Goal: Complete application form: Complete application form

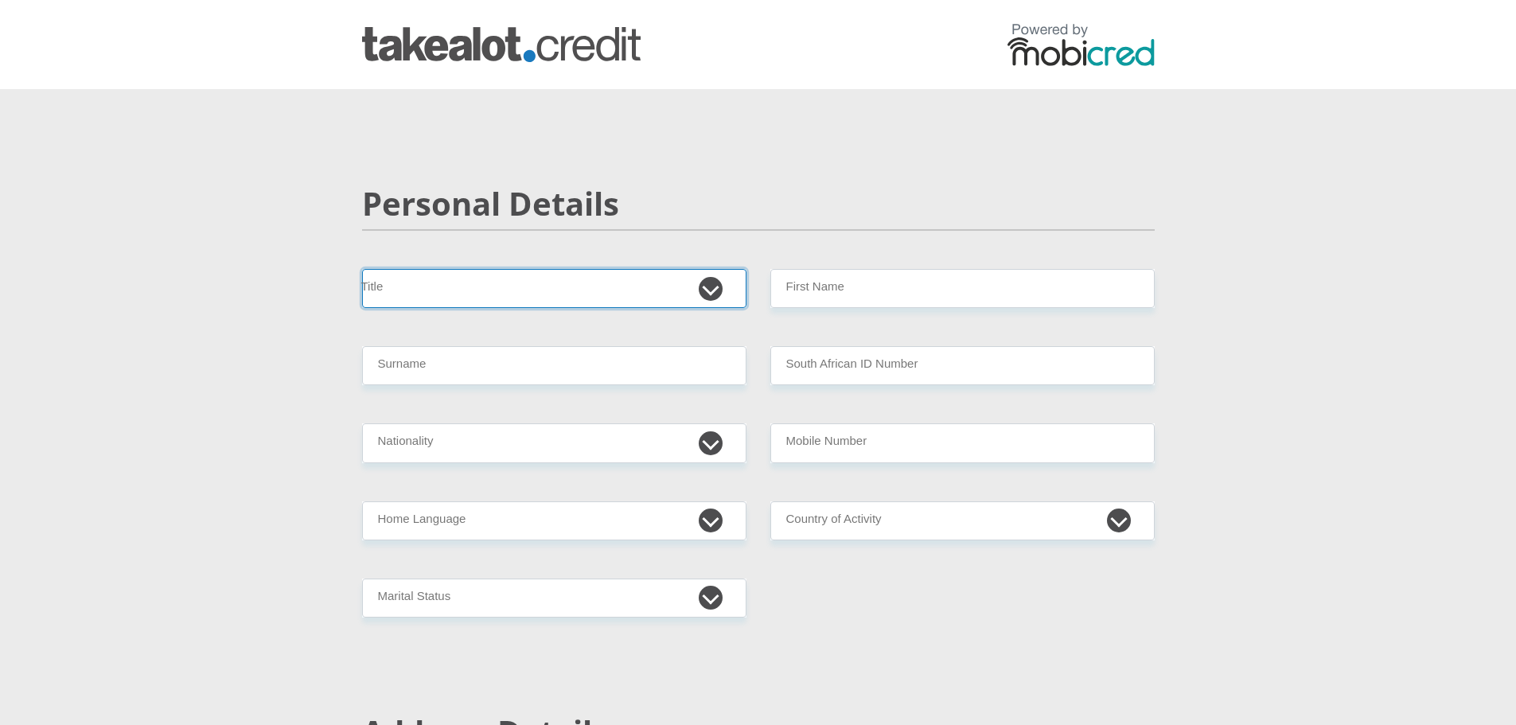
click at [470, 298] on select "Mr Ms Mrs Dr [PERSON_NAME]" at bounding box center [554, 288] width 384 height 39
select select "Mr"
click at [362, 269] on select "Mr Ms Mrs Dr [PERSON_NAME]" at bounding box center [554, 288] width 384 height 39
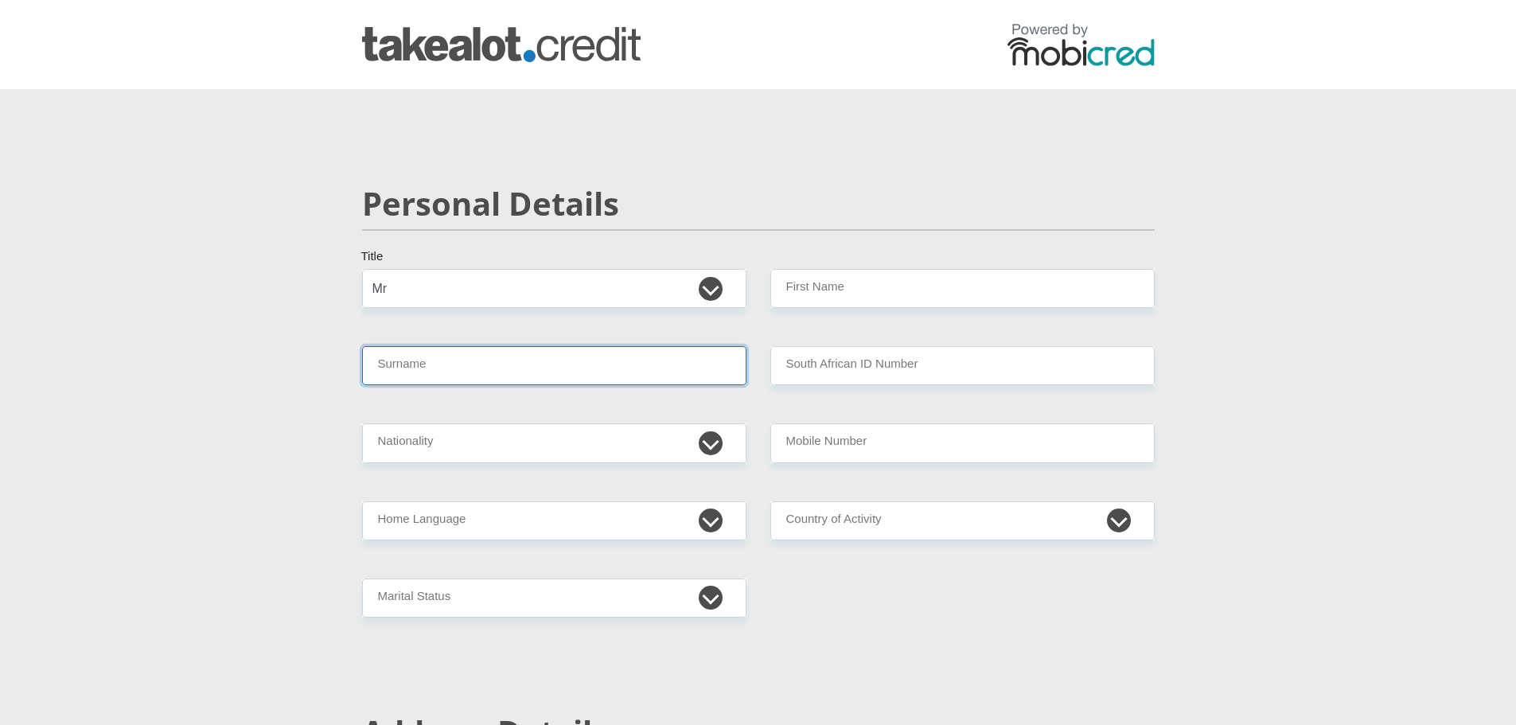
click at [402, 367] on input "Surname" at bounding box center [554, 365] width 384 height 39
type input "Masoeu"
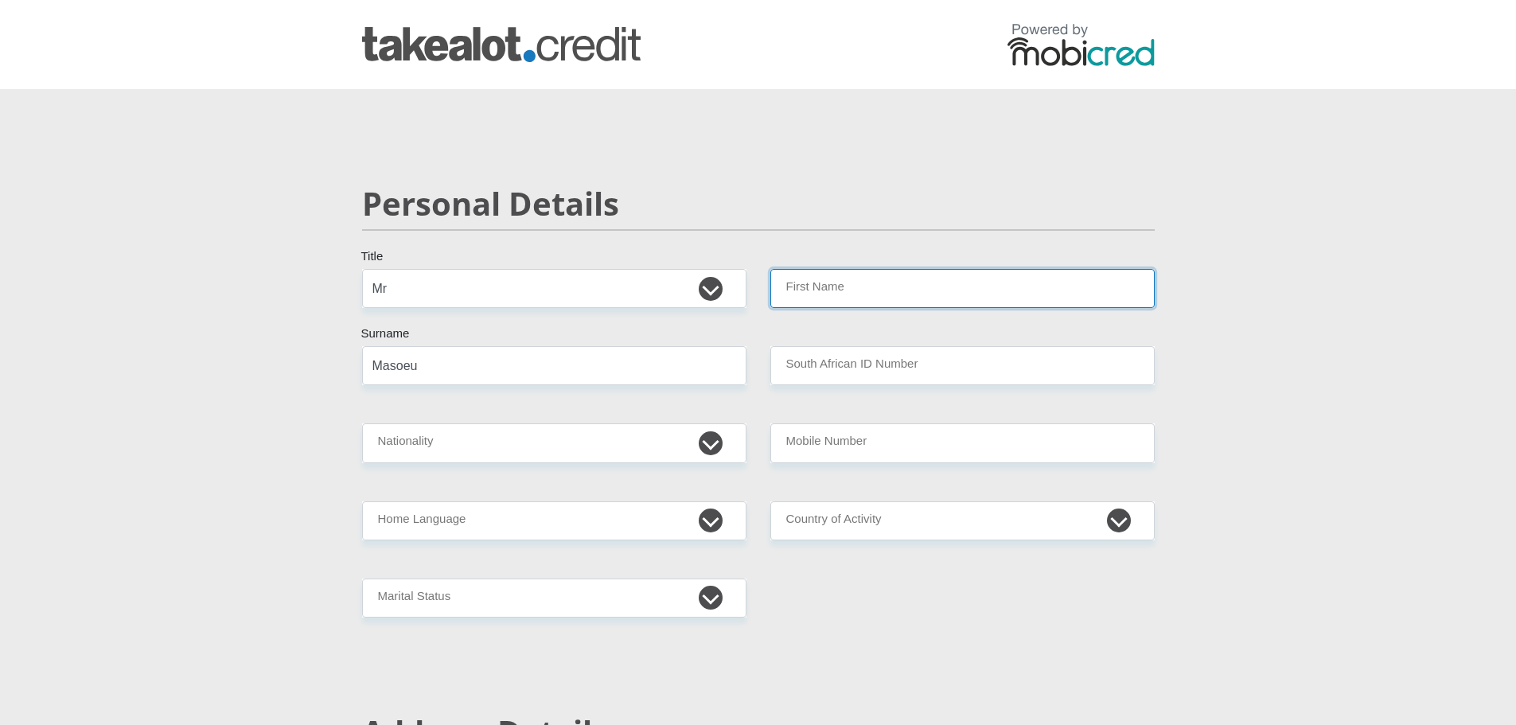
type input "ThaboSelby"
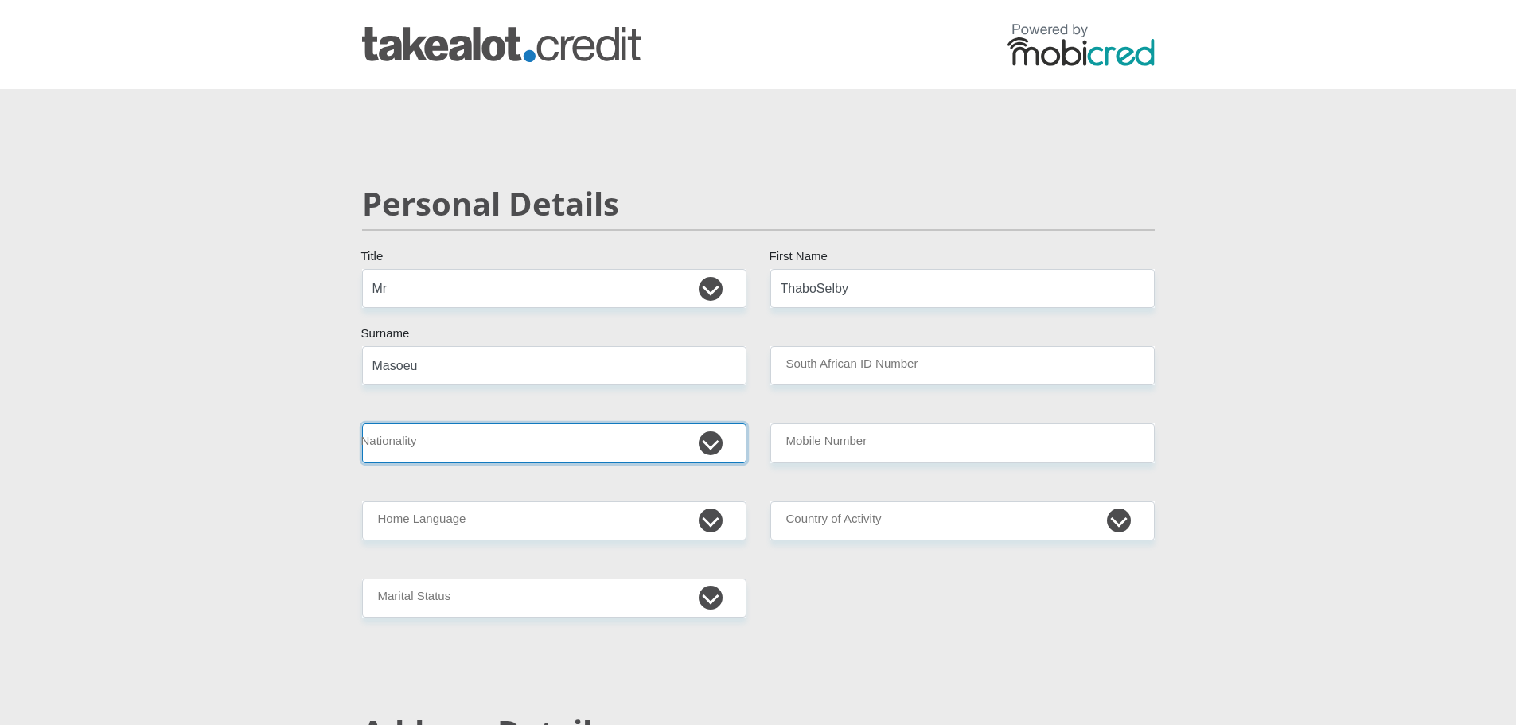
select select "ZAF"
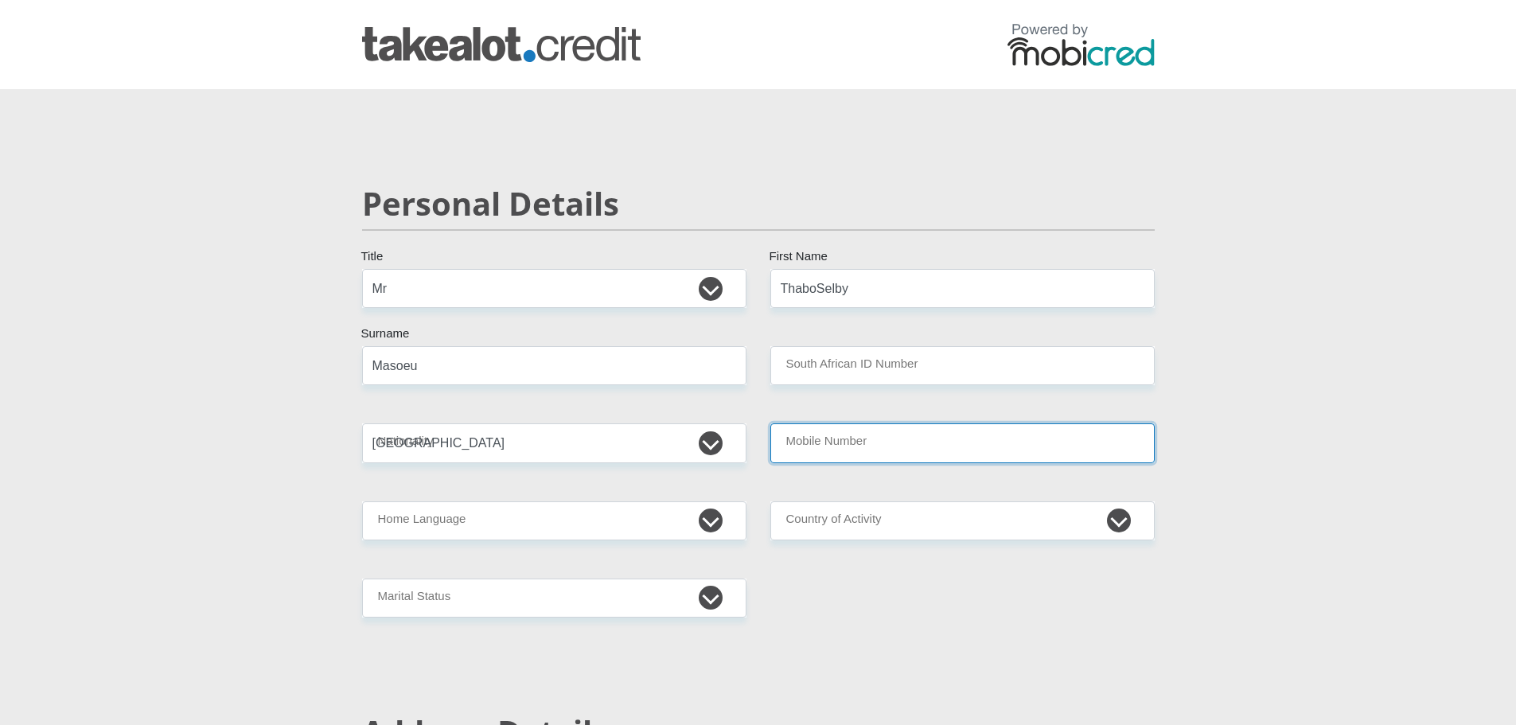
type input "0661611610"
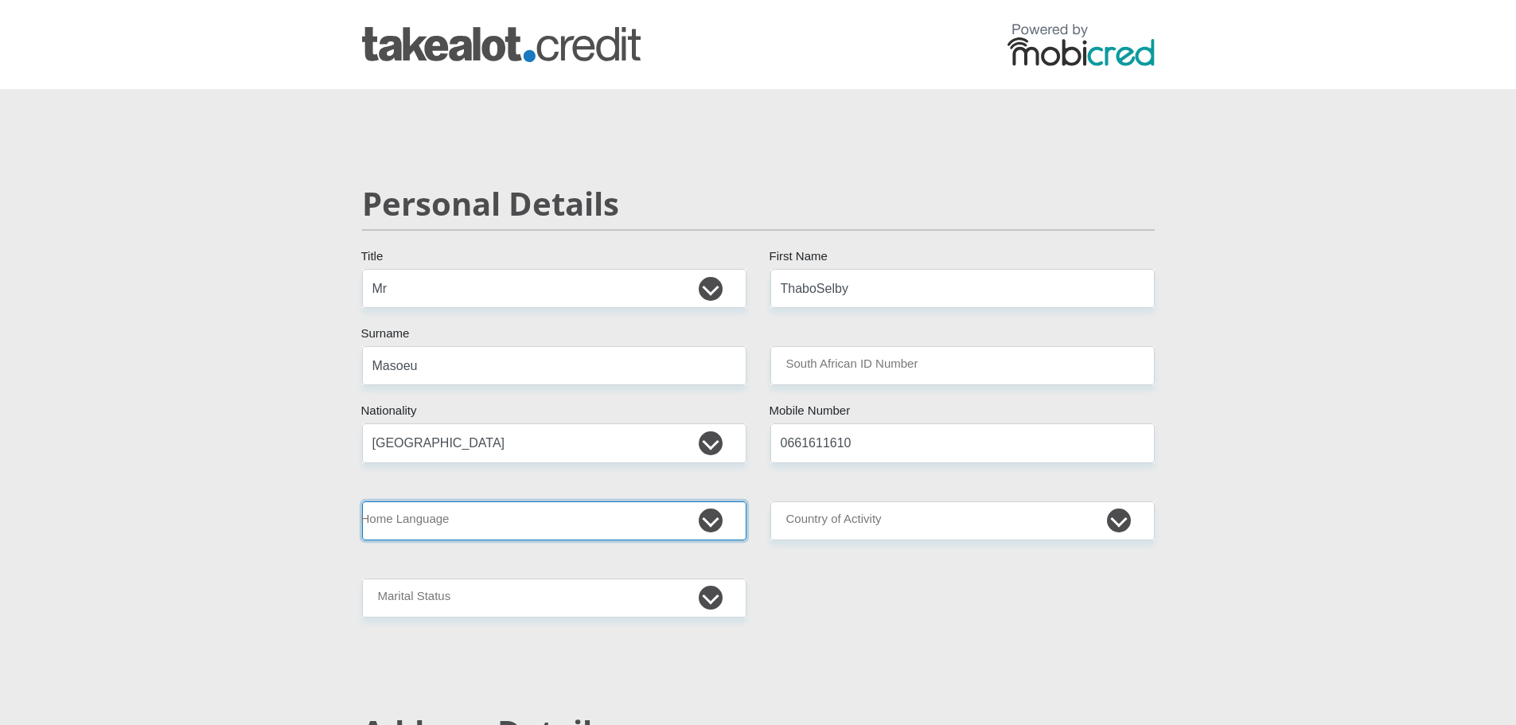
click at [398, 524] on select "Afrikaans English Sepedi South Ndebele Southern Sotho Swati Tsonga Tswana Venda…" at bounding box center [554, 520] width 384 height 39
select select "sot"
click at [362, 501] on select "Afrikaans English Sepedi South Ndebele Southern Sotho Swati Tsonga Tswana Venda…" at bounding box center [554, 520] width 384 height 39
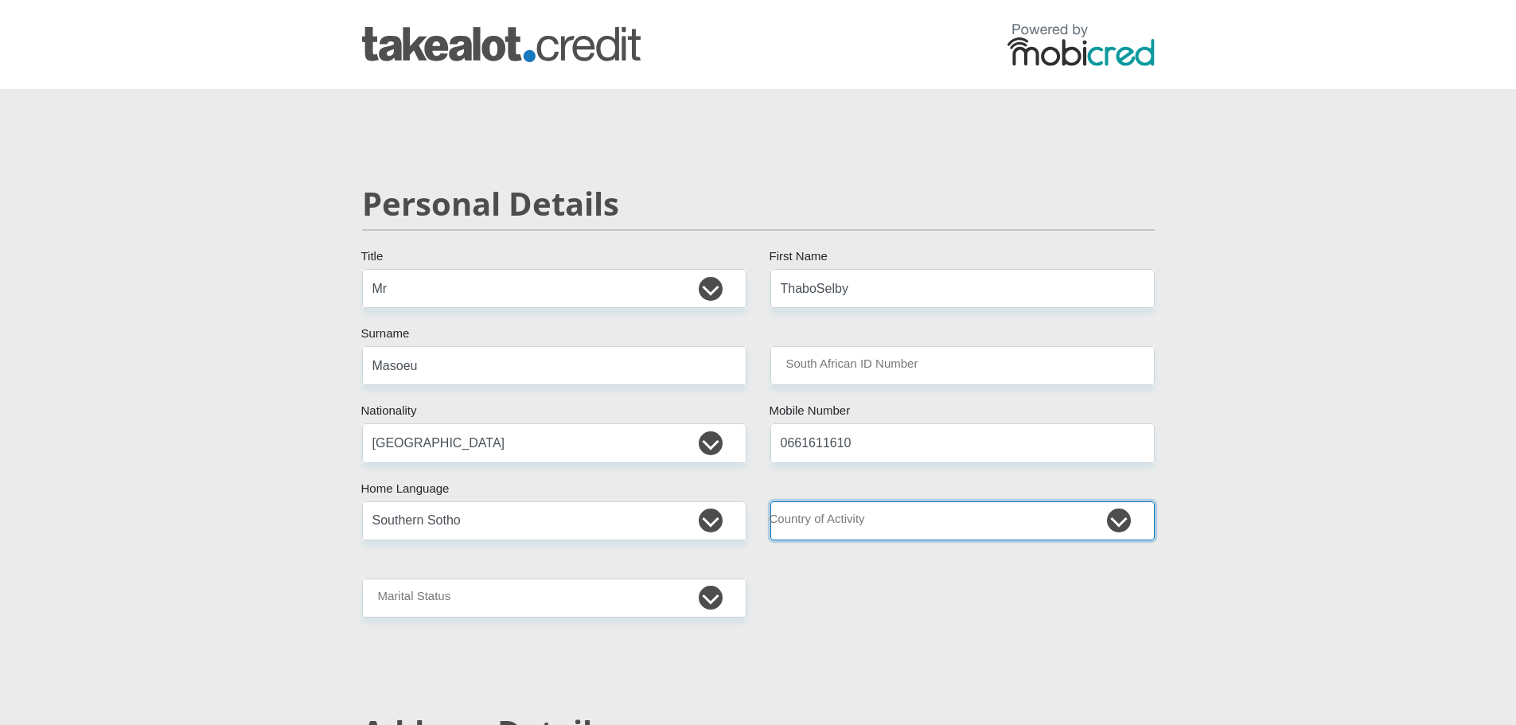
click at [894, 514] on select "[GEOGRAPHIC_DATA] [GEOGRAPHIC_DATA] [GEOGRAPHIC_DATA] [GEOGRAPHIC_DATA] [GEOGRA…" at bounding box center [962, 520] width 384 height 39
select select "ZAF"
click at [770, 501] on select "[GEOGRAPHIC_DATA] [GEOGRAPHIC_DATA] [GEOGRAPHIC_DATA] [GEOGRAPHIC_DATA] [GEOGRA…" at bounding box center [962, 520] width 384 height 39
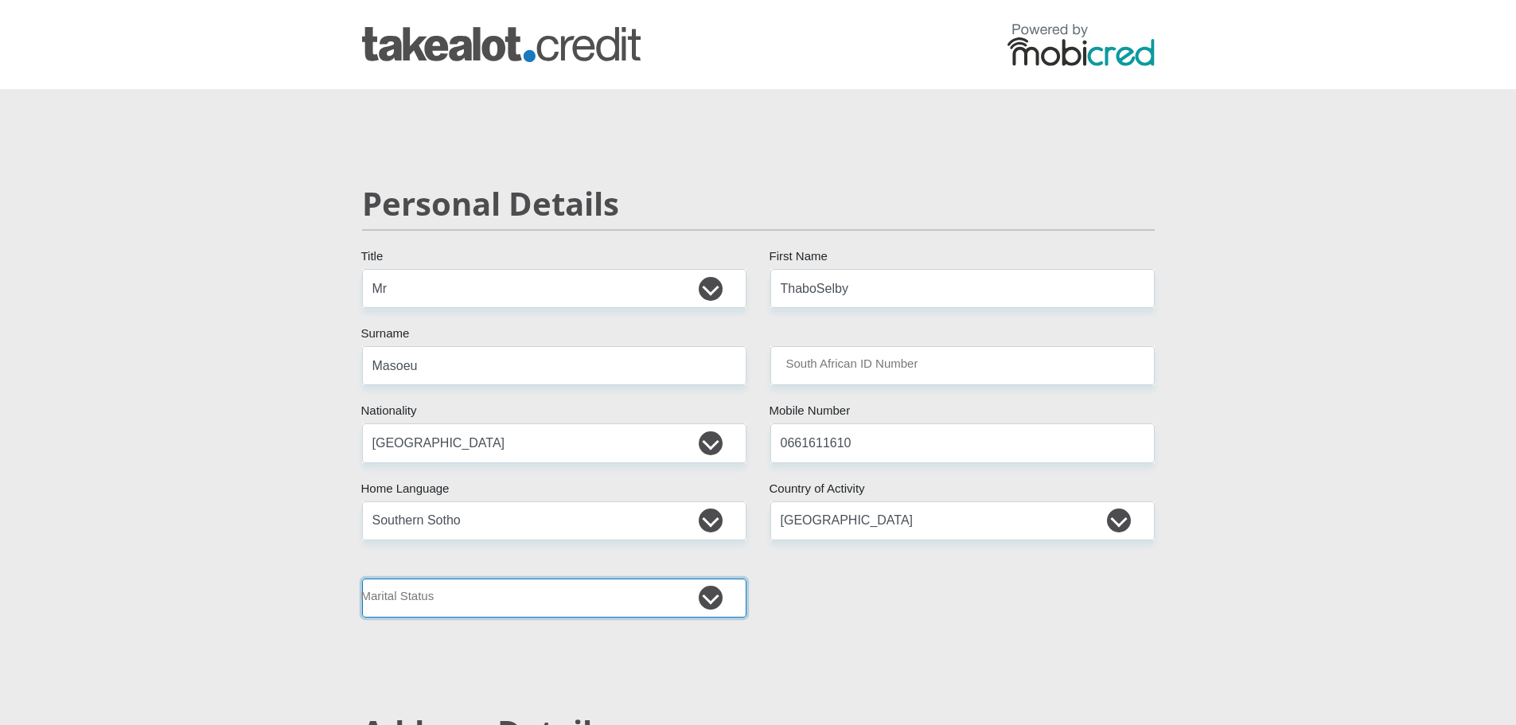
click at [460, 601] on select "Married ANC Single Divorced Widowed Married COP or Customary Law" at bounding box center [554, 597] width 384 height 39
select select "2"
click at [362, 578] on select "Married ANC Single Divorced Widowed Married COP or Customary Law" at bounding box center [554, 597] width 384 height 39
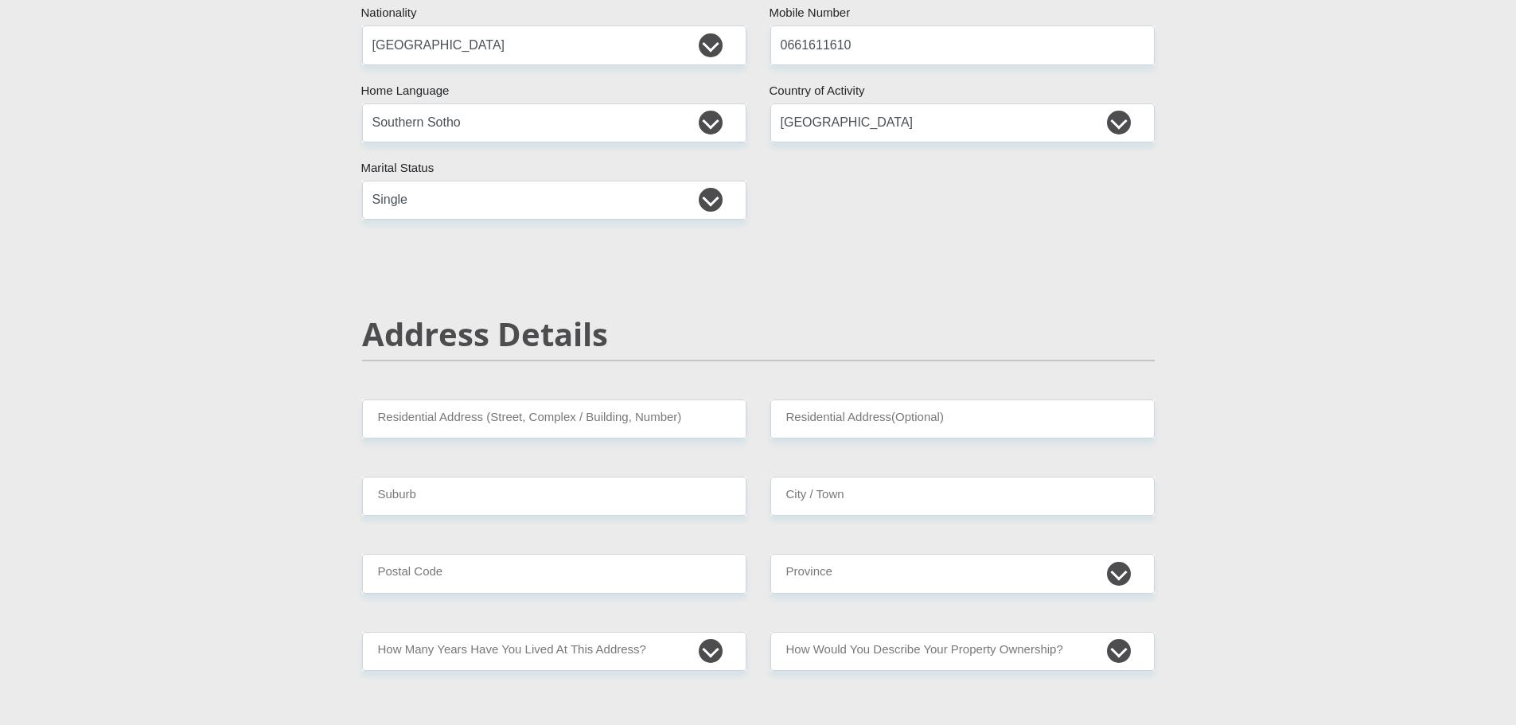
scroll to position [557, 0]
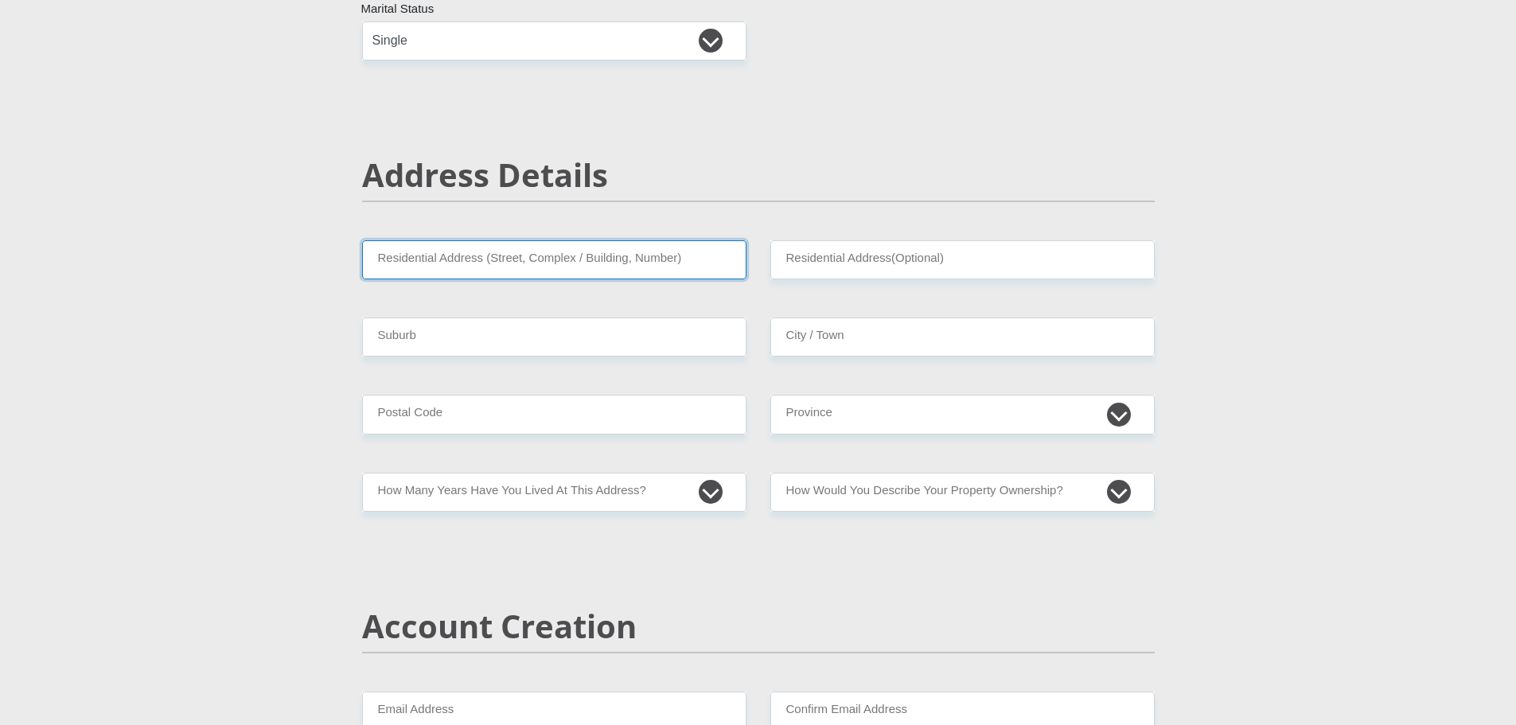
click at [533, 264] on input "Residential Address (Street, Complex / Building, Number)" at bounding box center [554, 259] width 384 height 39
type input "[STREET_ADDRESS]"
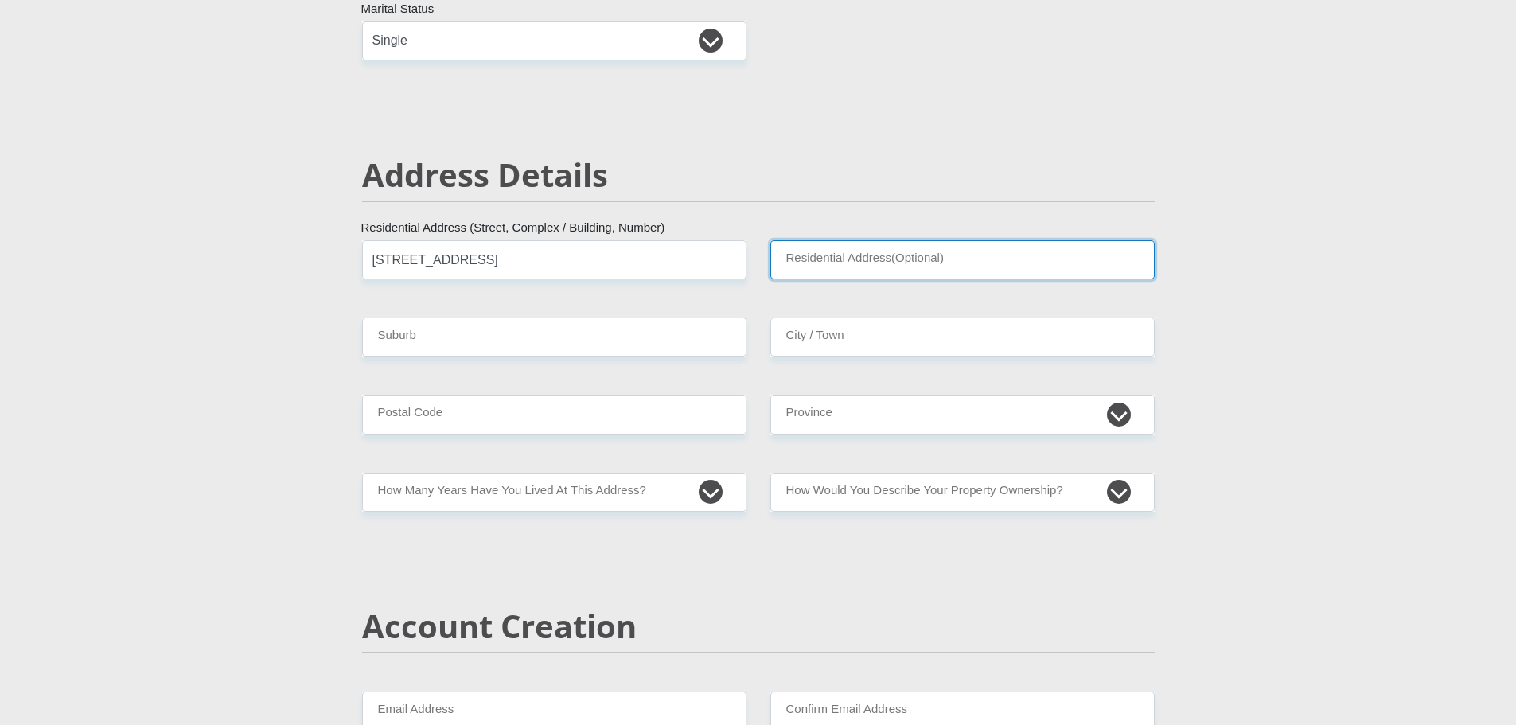
type input "Ext 14"
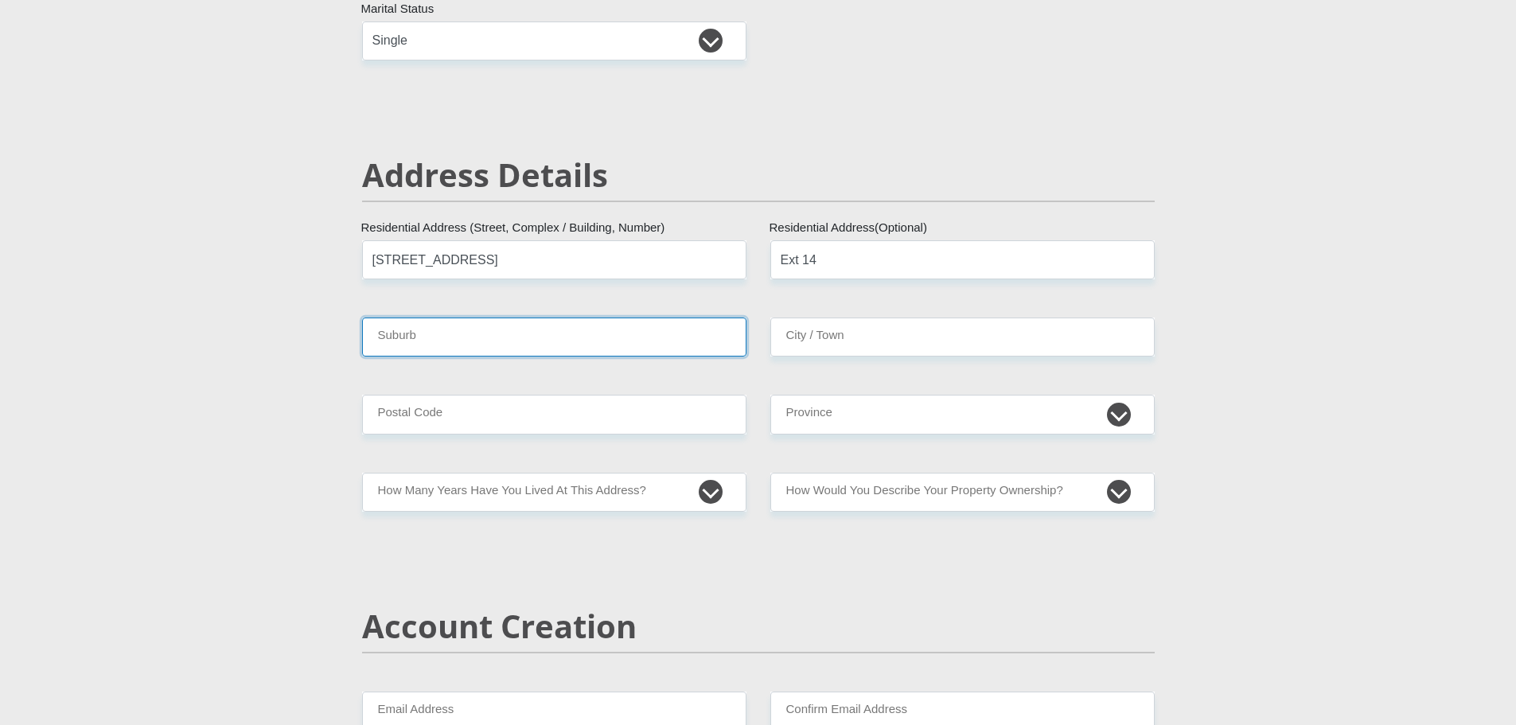
type input "Vosloorus"
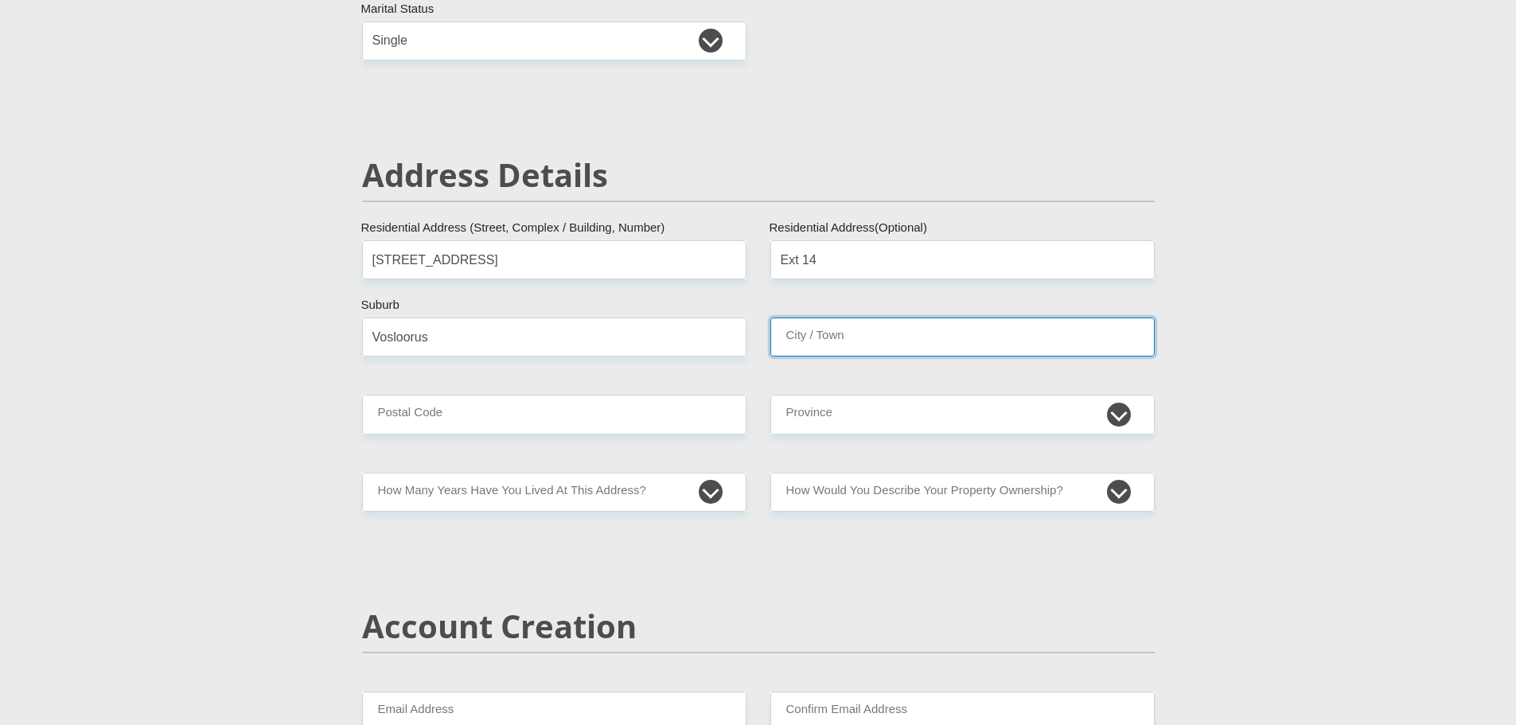
type input "Vosloorus"
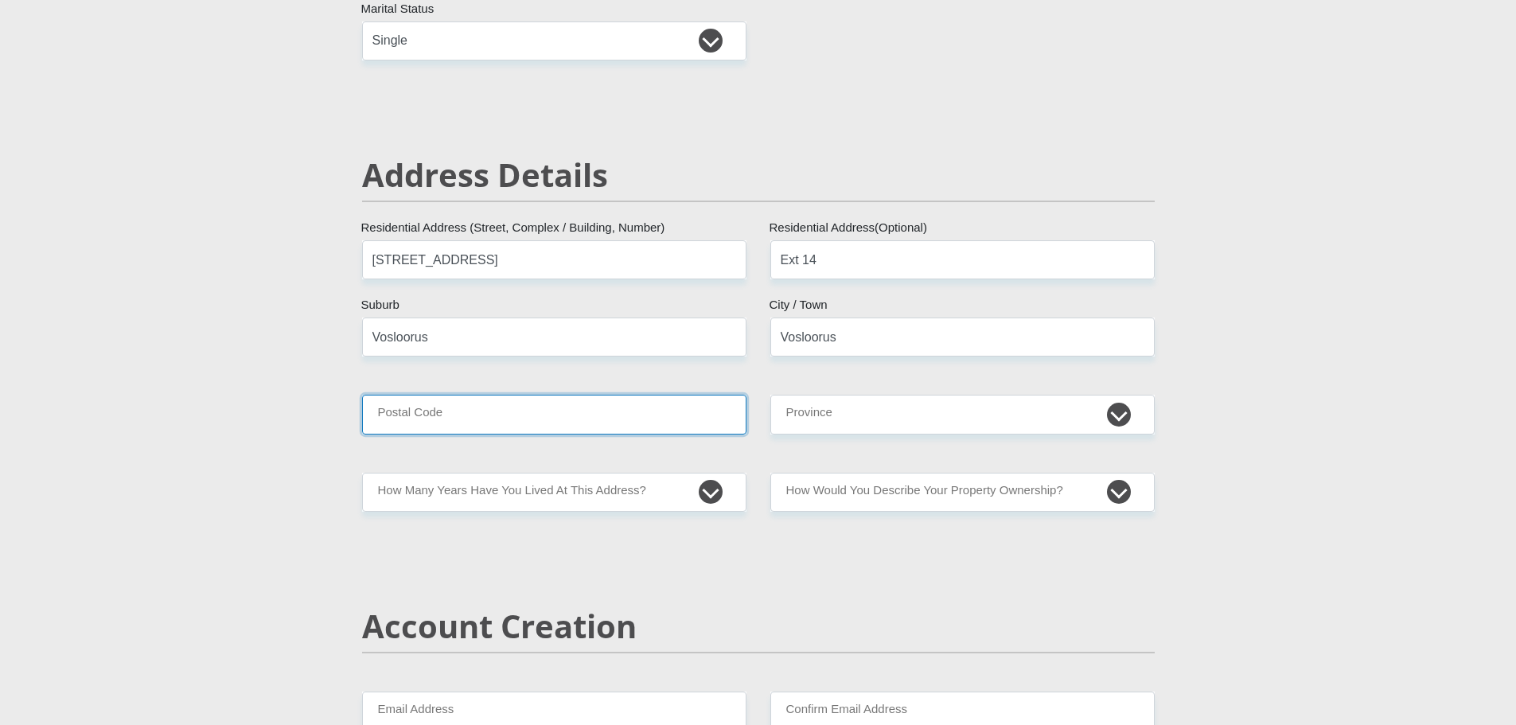
type input "1475"
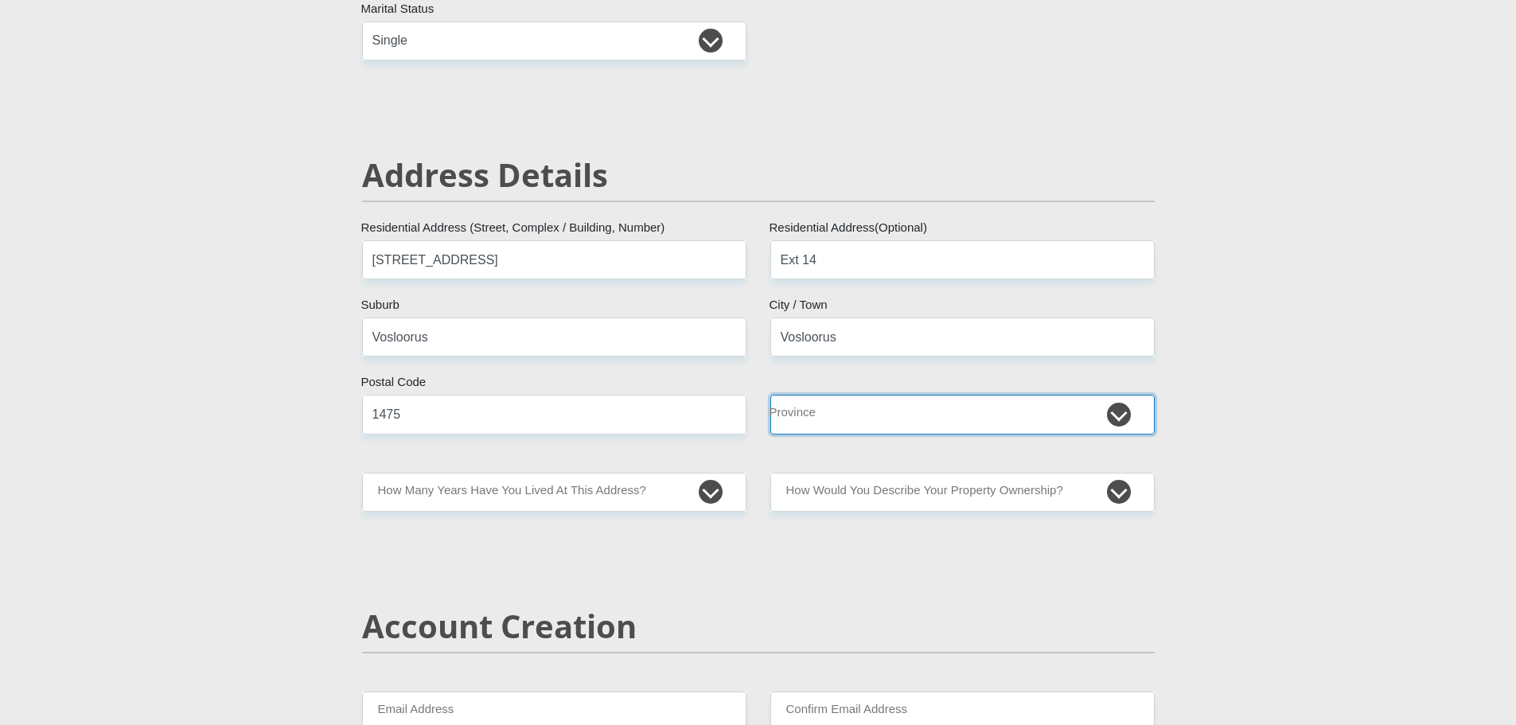
click at [863, 423] on select "Eastern Cape Free State [GEOGRAPHIC_DATA] [GEOGRAPHIC_DATA][DATE] [GEOGRAPHIC_D…" at bounding box center [962, 414] width 384 height 39
select select "Gauteng"
click at [770, 395] on select "Eastern Cape Free State [GEOGRAPHIC_DATA] [GEOGRAPHIC_DATA][DATE] [GEOGRAPHIC_D…" at bounding box center [962, 414] width 384 height 39
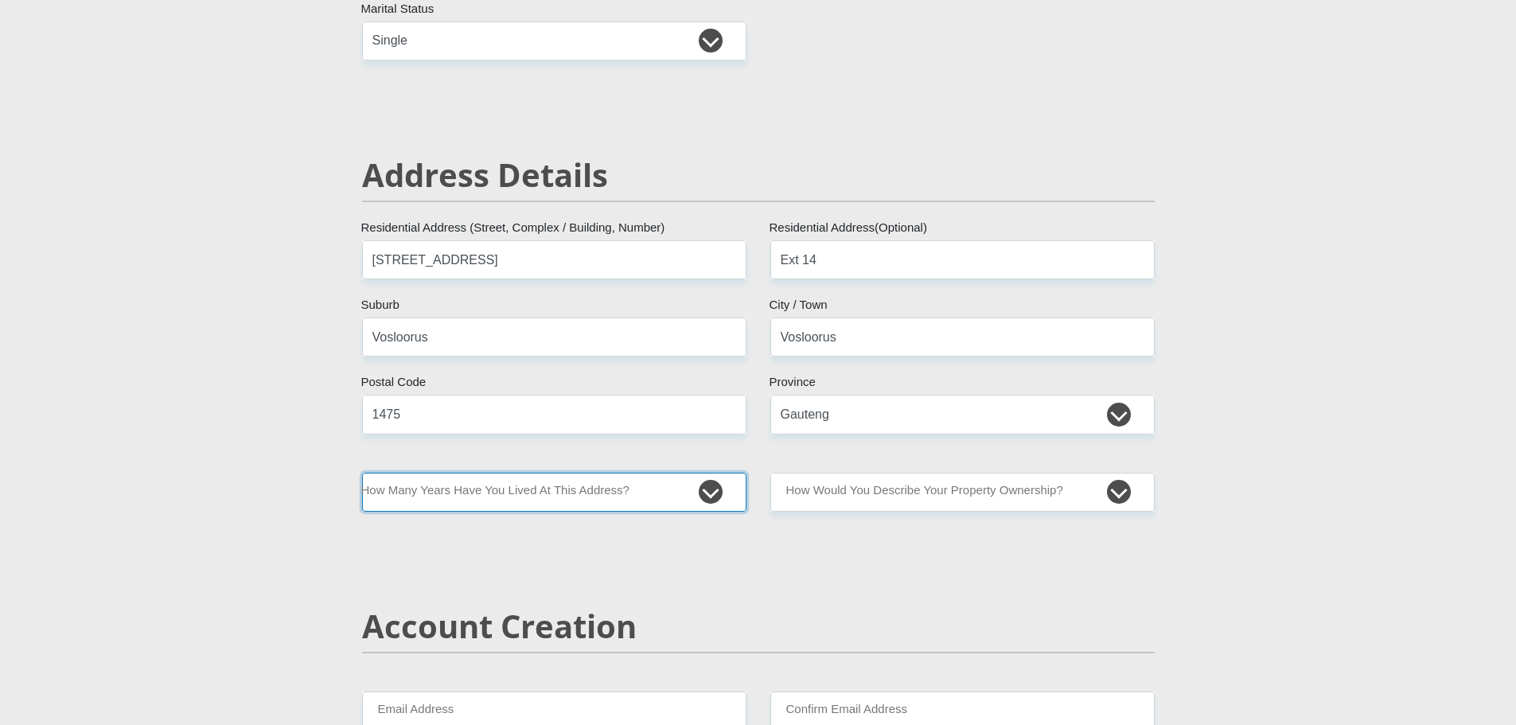
click at [522, 497] on select "less than 1 year 1-3 years 3-5 years 5+ years" at bounding box center [554, 492] width 384 height 39
select select "5"
click at [362, 473] on select "less than 1 year 1-3 years 3-5 years 5+ years" at bounding box center [554, 492] width 384 height 39
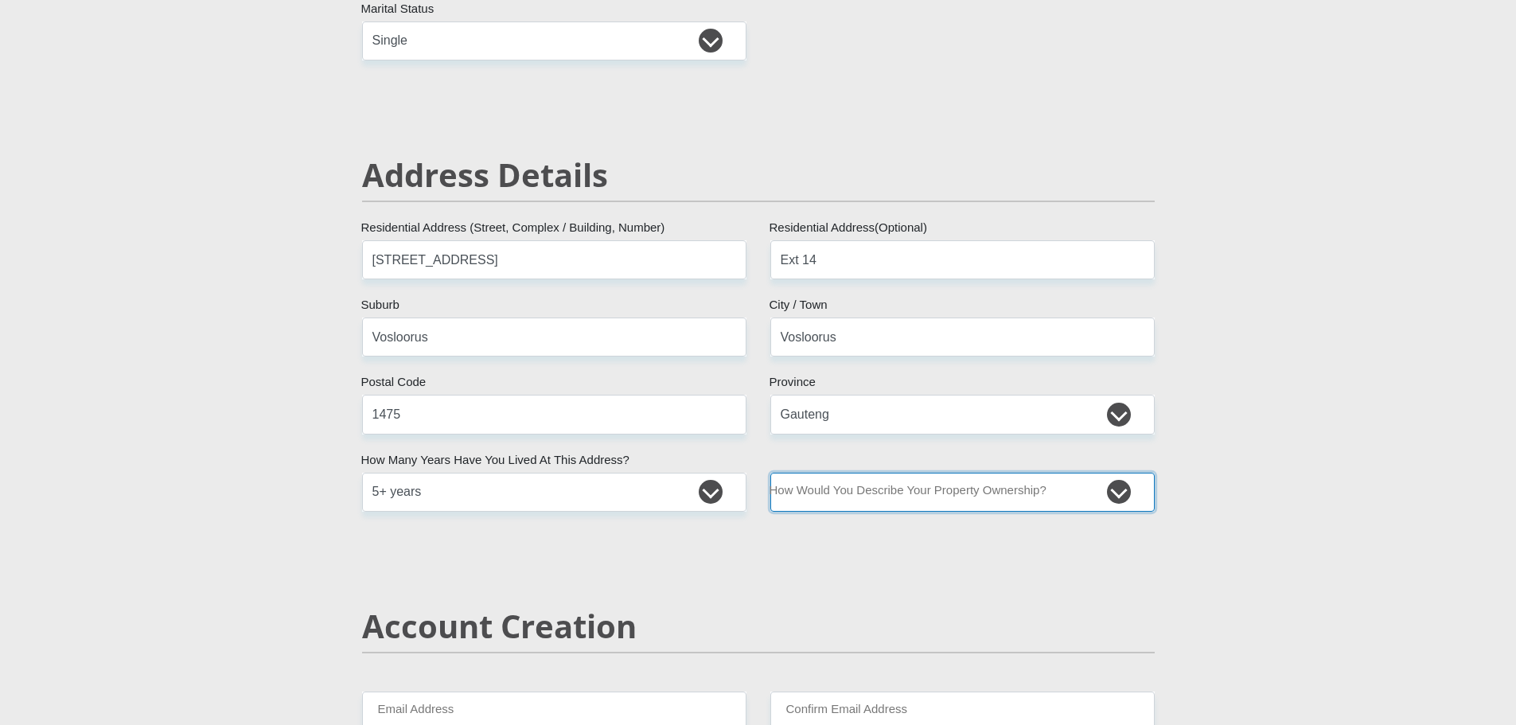
click at [910, 499] on select "Owned Rented Family Owned Company Dwelling" at bounding box center [962, 492] width 384 height 39
select select "parents"
click at [770, 473] on select "Owned Rented Family Owned Company Dwelling" at bounding box center [962, 492] width 384 height 39
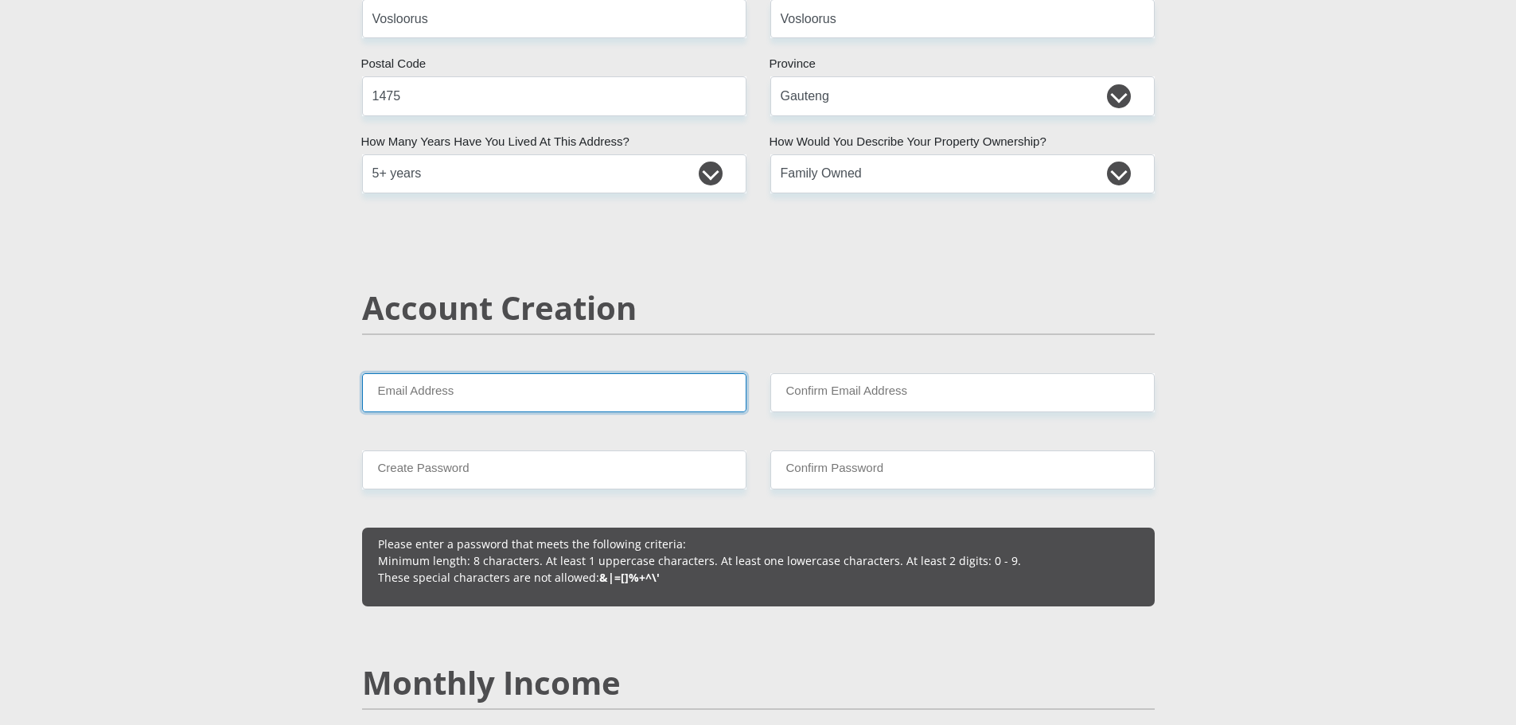
click at [514, 397] on input "Email Address" at bounding box center [554, 392] width 384 height 39
type input "[EMAIL_ADDRESS][DOMAIN_NAME]"
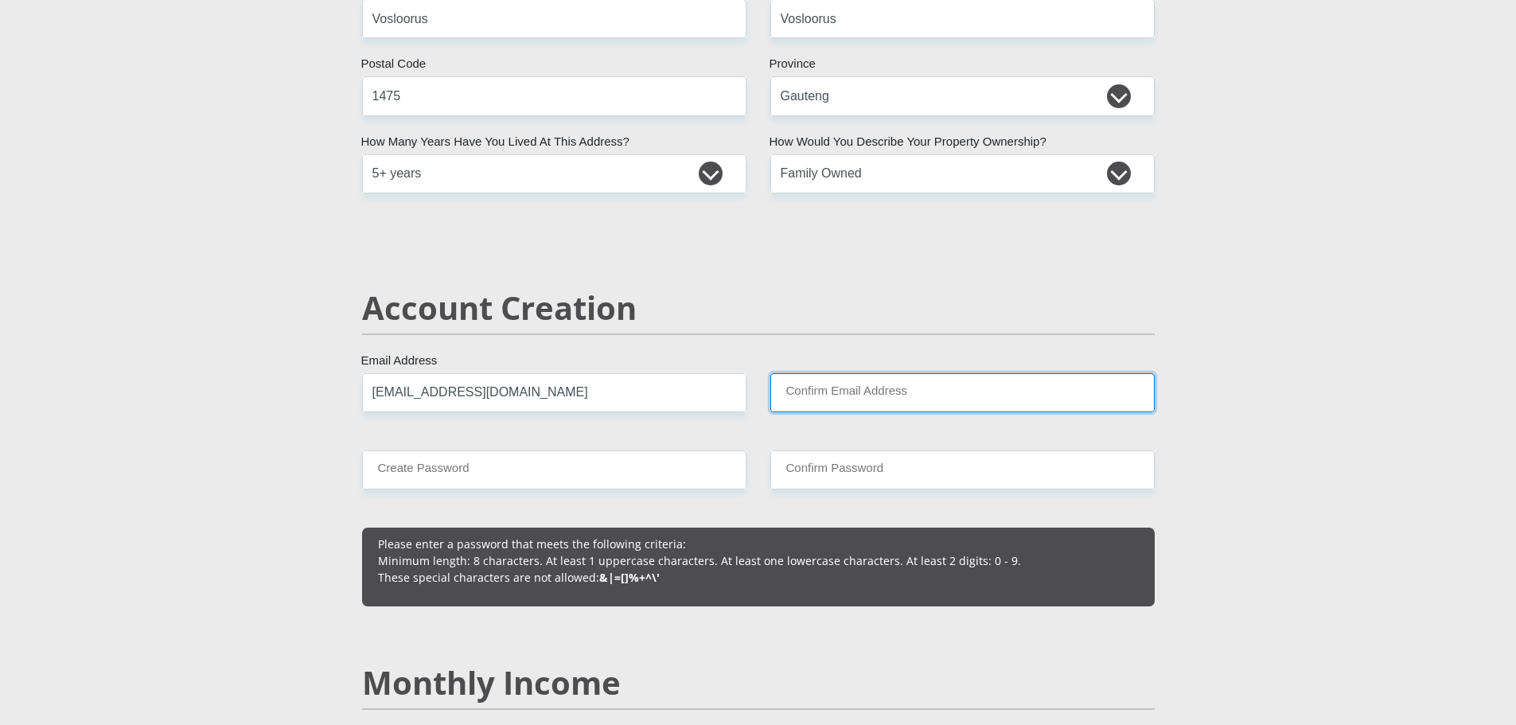
type input "[EMAIL_ADDRESS][DOMAIN_NAME]"
type input "0661611610"
type input "[PERSON_NAME]"
type input "Masoeu"
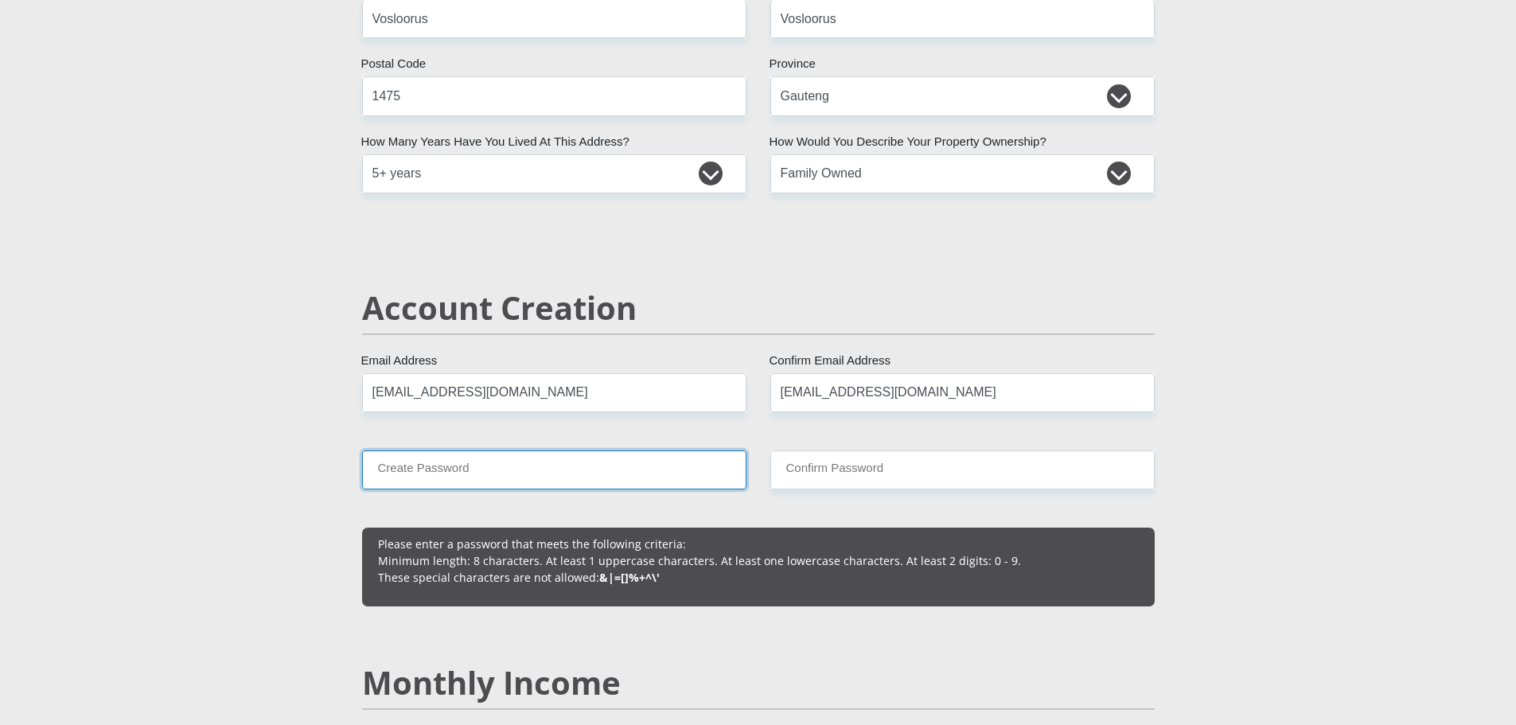
click at [451, 473] on input "Create Password" at bounding box center [554, 469] width 384 height 39
type input "Rorineo@1601"
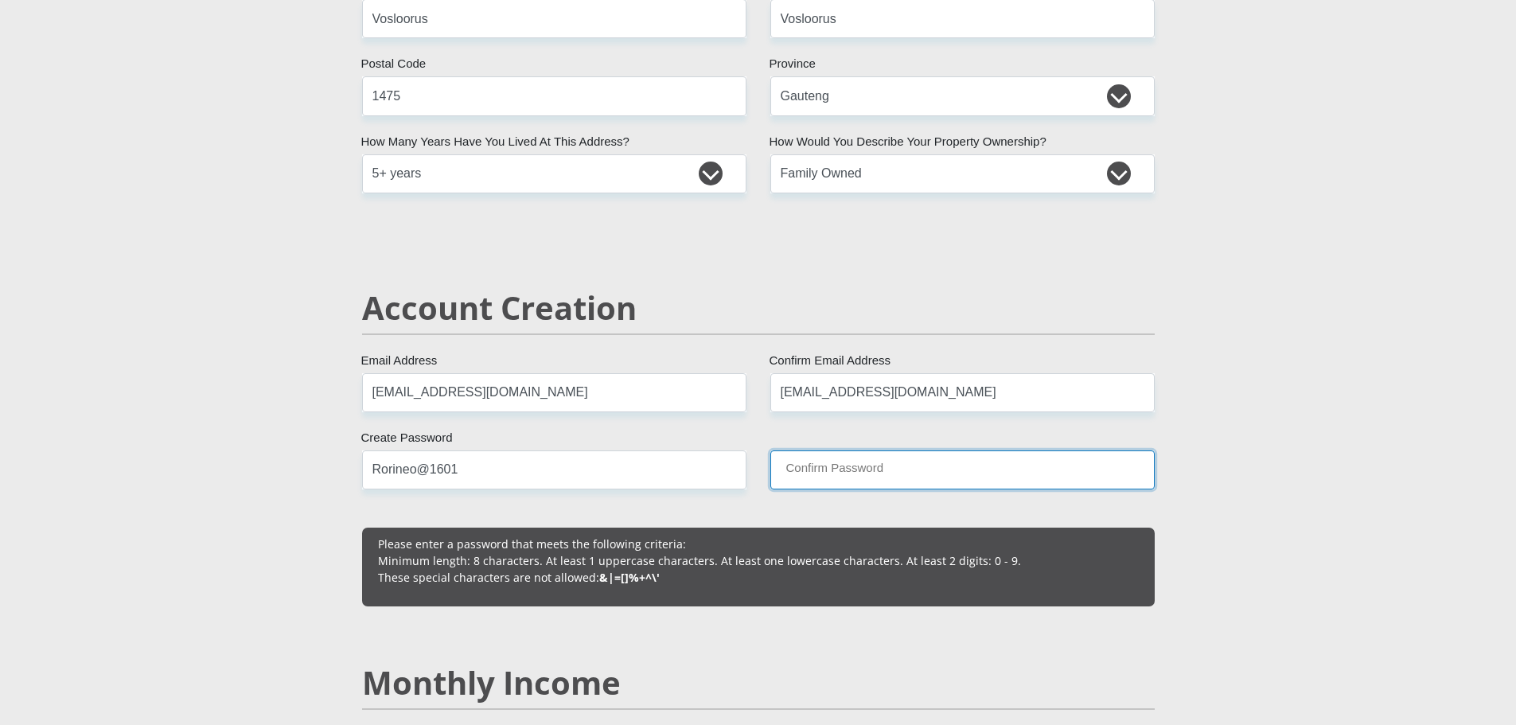
click at [881, 481] on input "Confirm Password" at bounding box center [962, 469] width 384 height 39
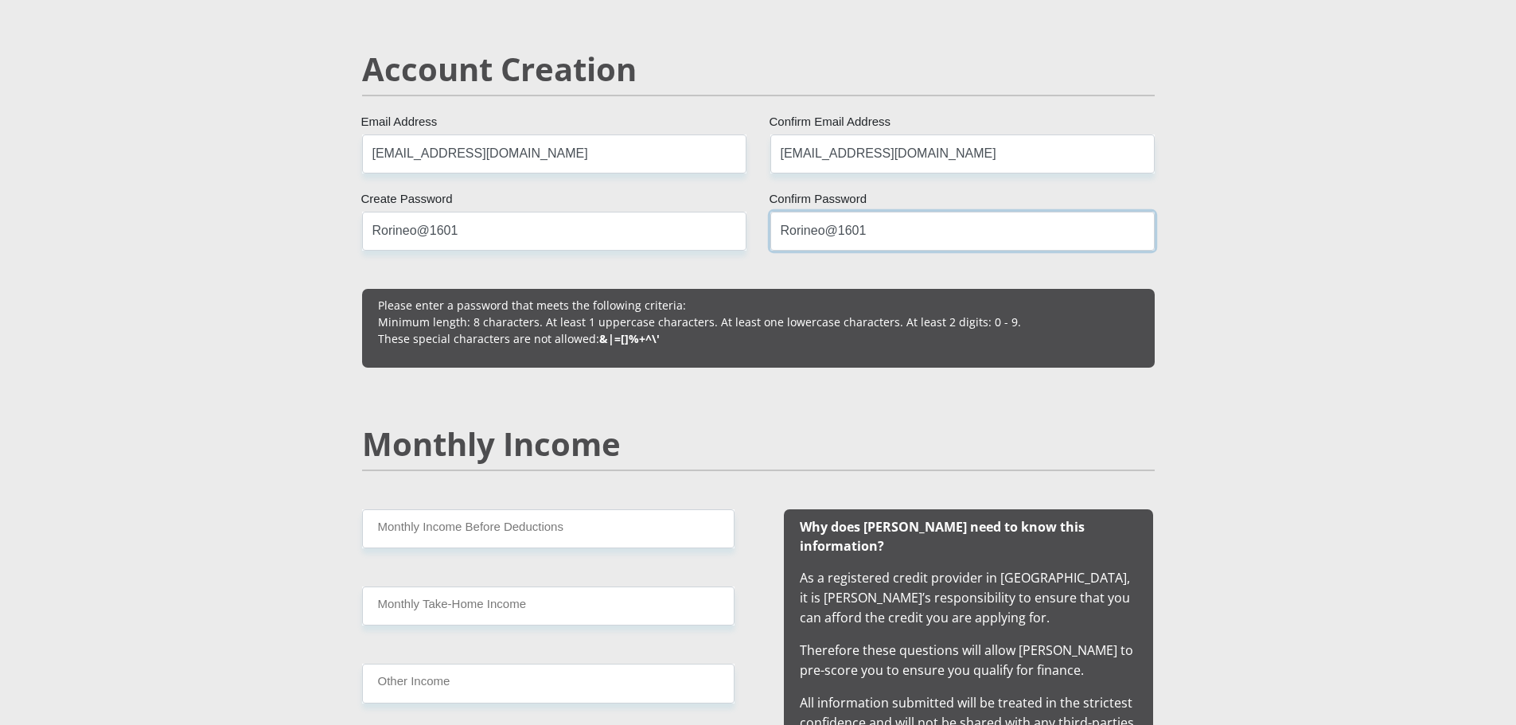
scroll to position [1432, 0]
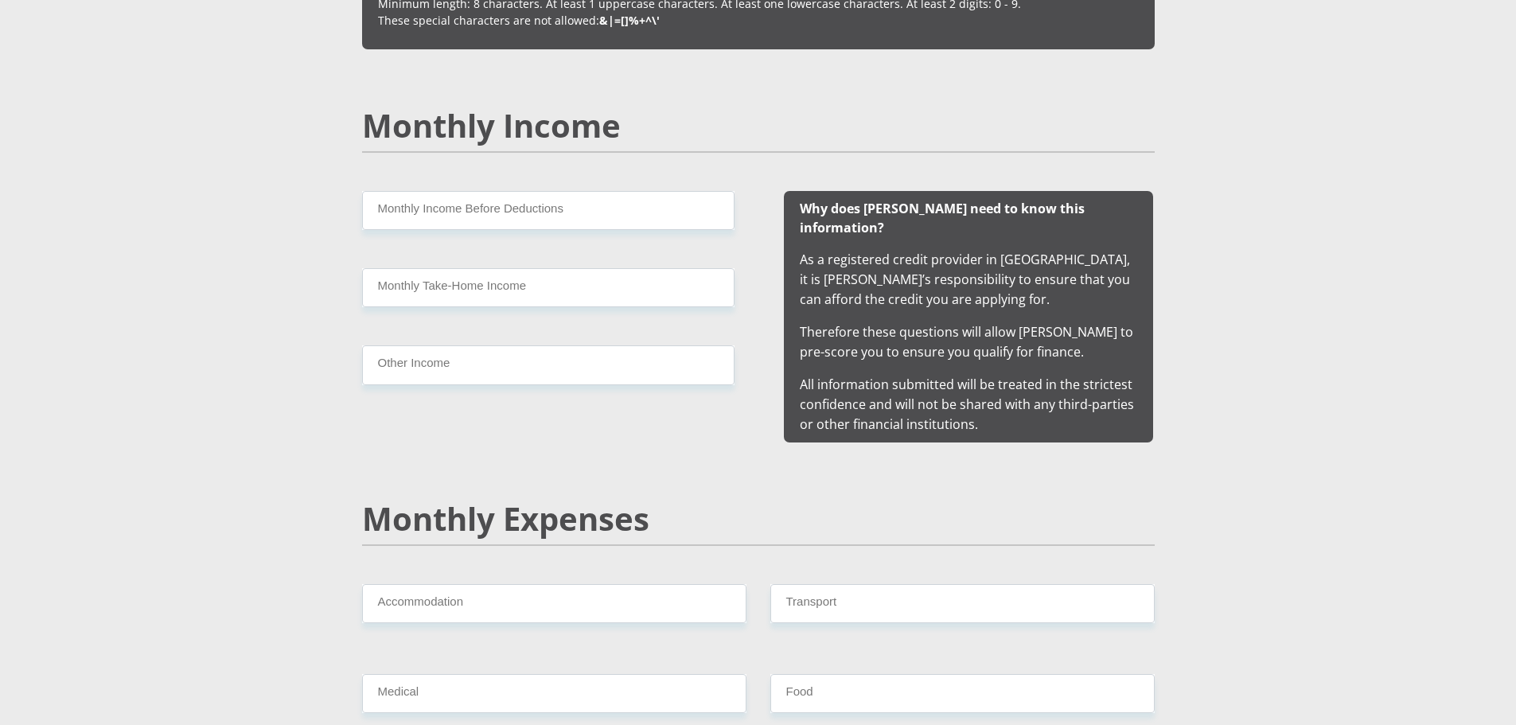
type input "Rorineo@1601"
click at [440, 225] on input "Monthly Income Before Deductions" at bounding box center [548, 210] width 372 height 39
type input "22500"
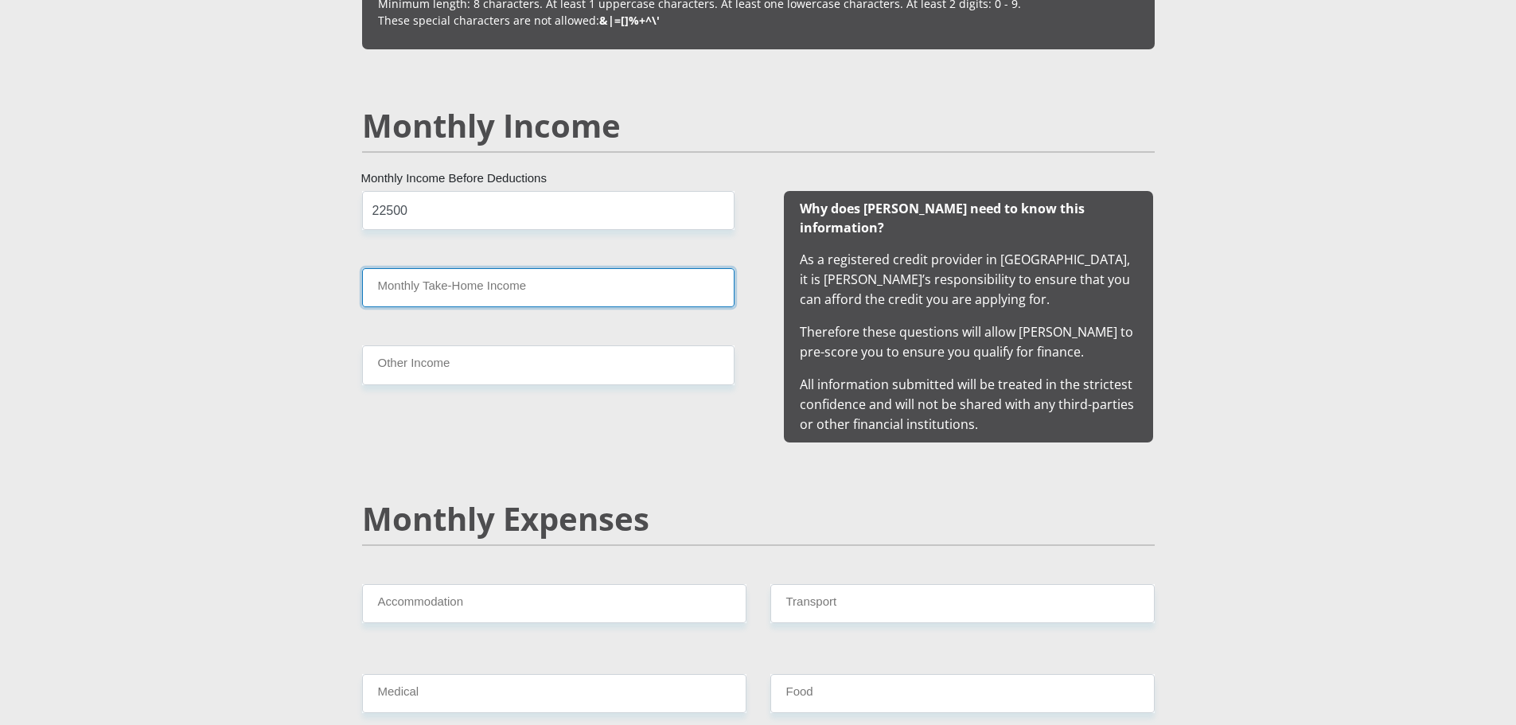
click at [532, 283] on input "Monthly Take-Home Income" at bounding box center [548, 287] width 372 height 39
type input "17851"
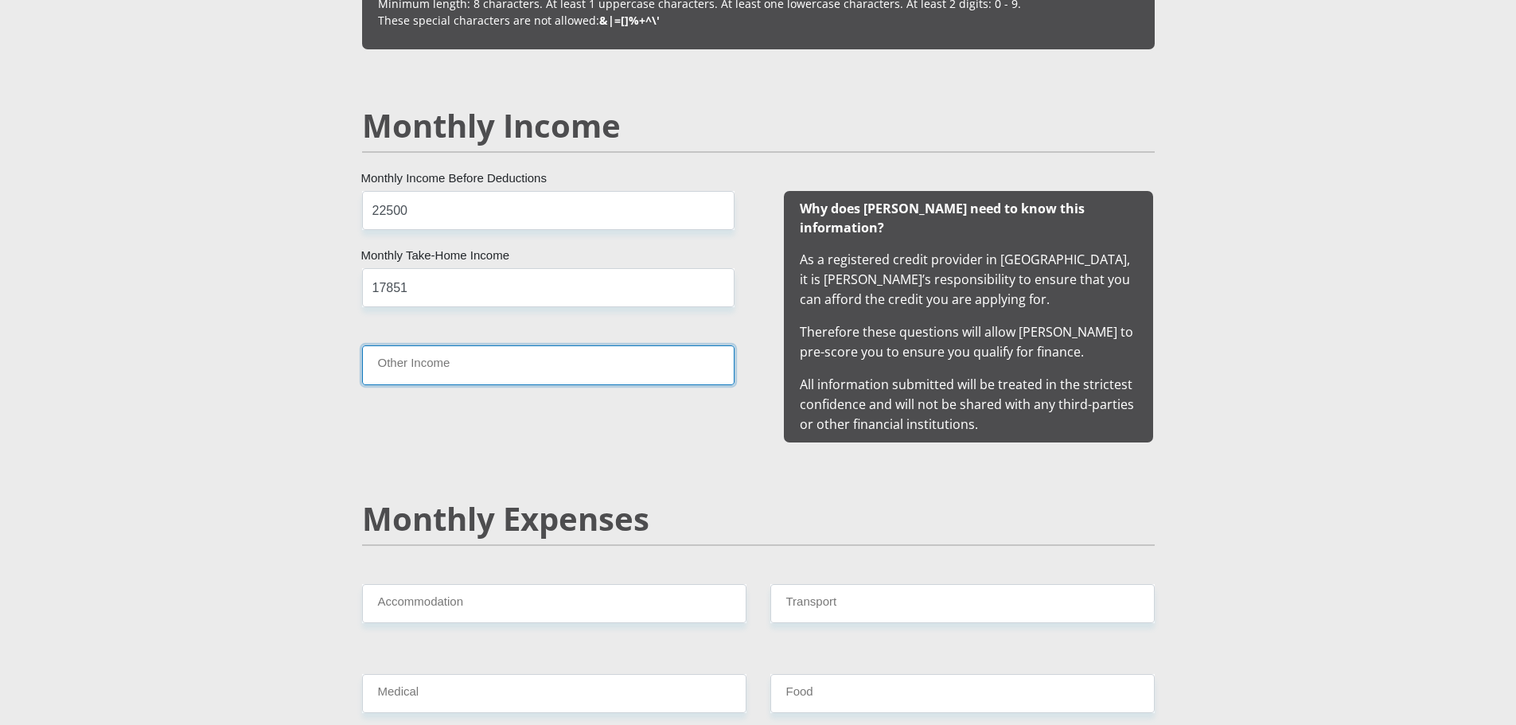
click at [517, 372] on input "Other Income" at bounding box center [548, 364] width 372 height 39
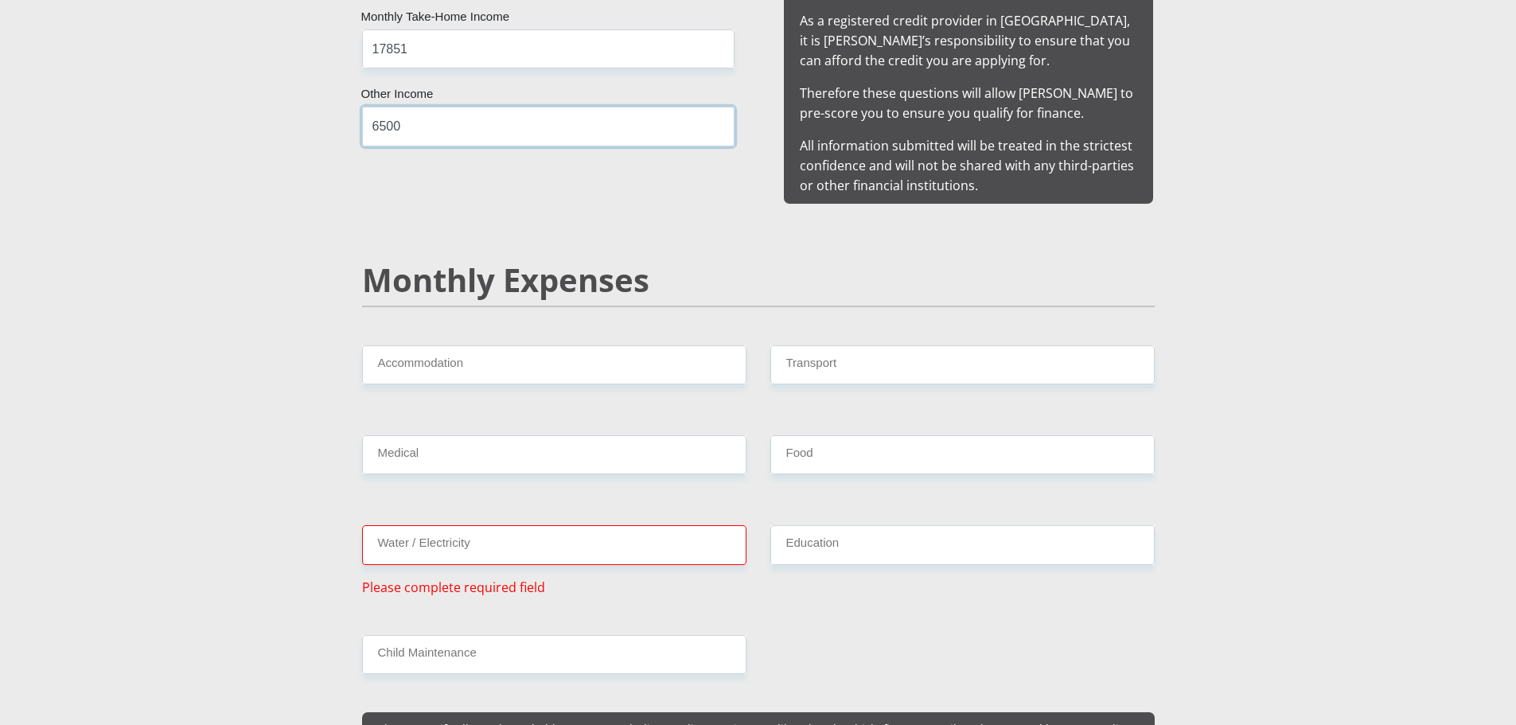
type input "6500"
click at [506, 349] on input "Accommodation" at bounding box center [554, 364] width 384 height 39
type input "5300"
click at [471, 439] on input "Medical" at bounding box center [554, 454] width 384 height 39
type input "500"
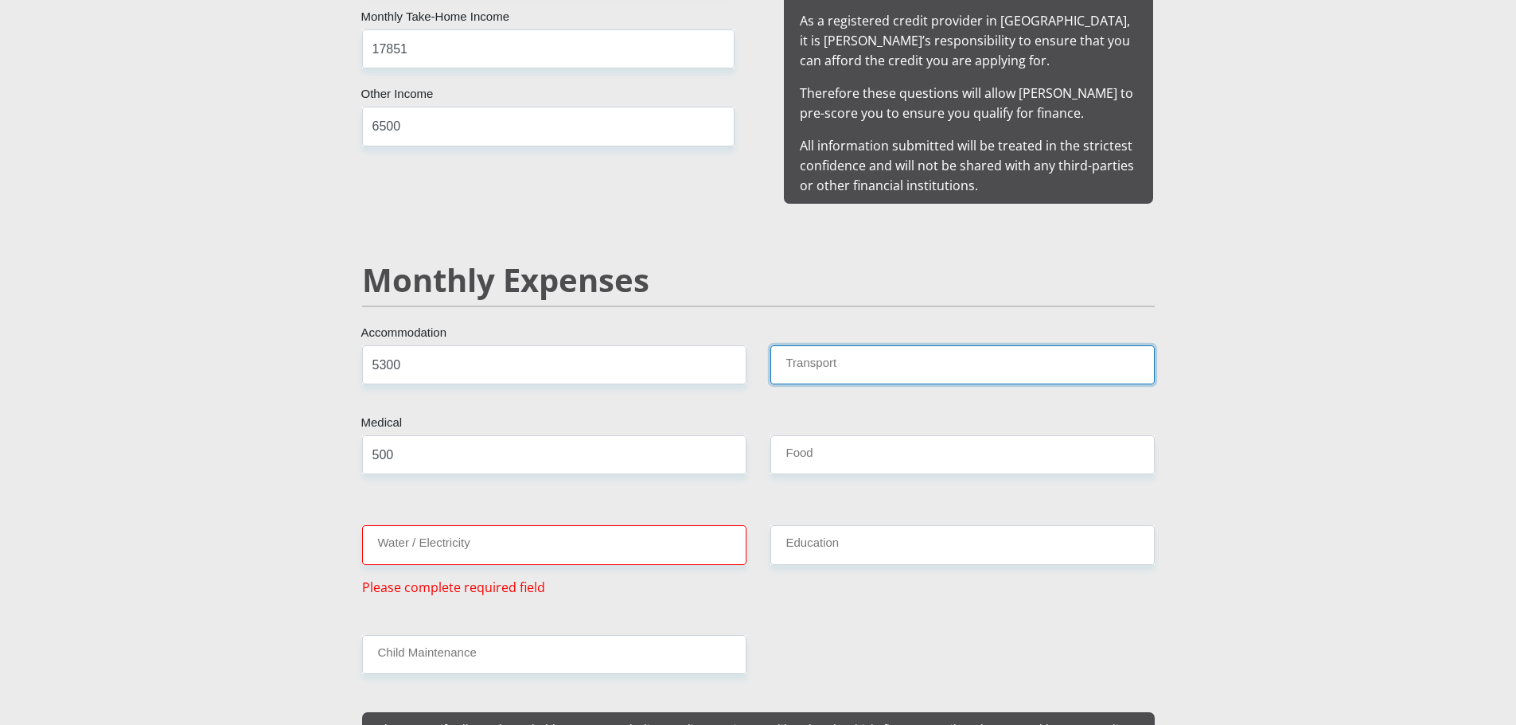
click at [855, 346] on input "Transport" at bounding box center [962, 364] width 384 height 39
type input "1200"
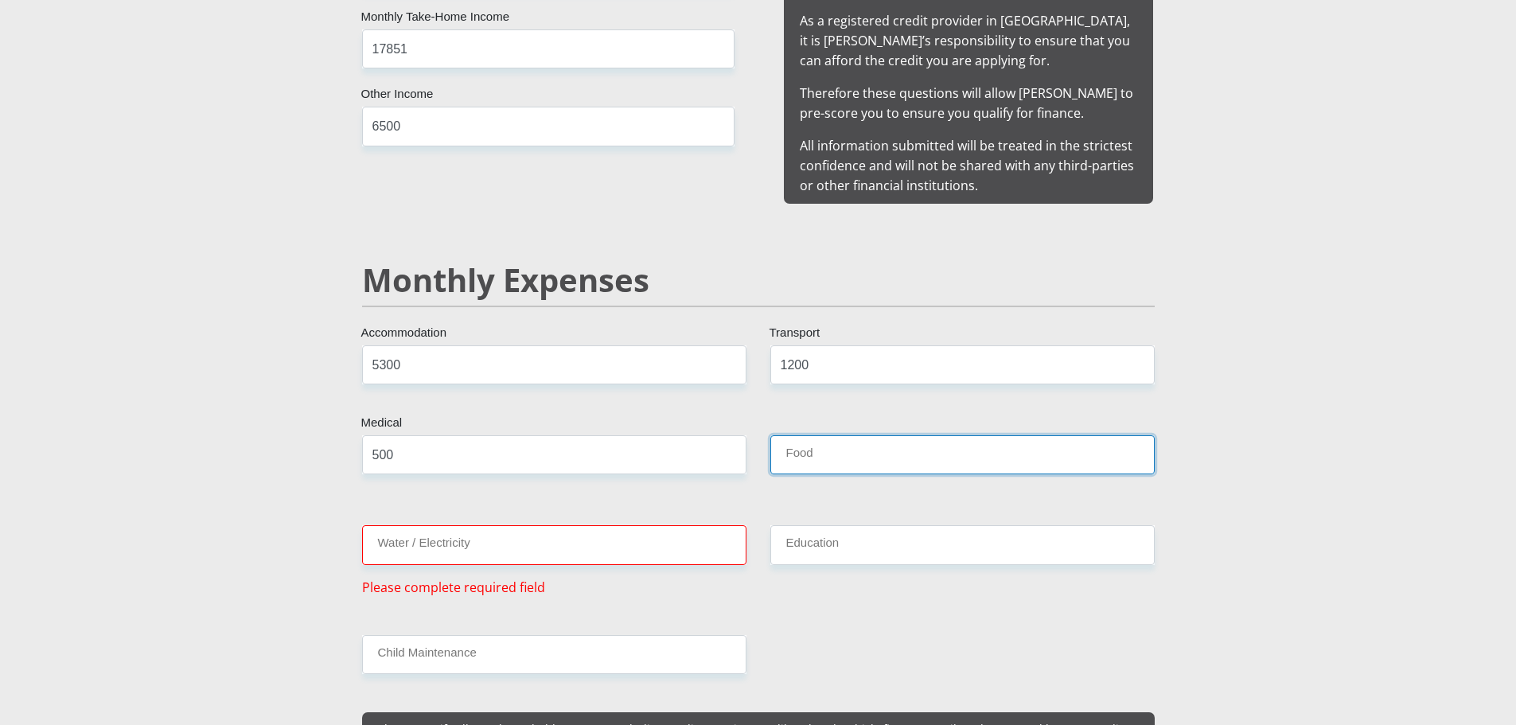
click at [828, 438] on input "Food" at bounding box center [962, 454] width 384 height 39
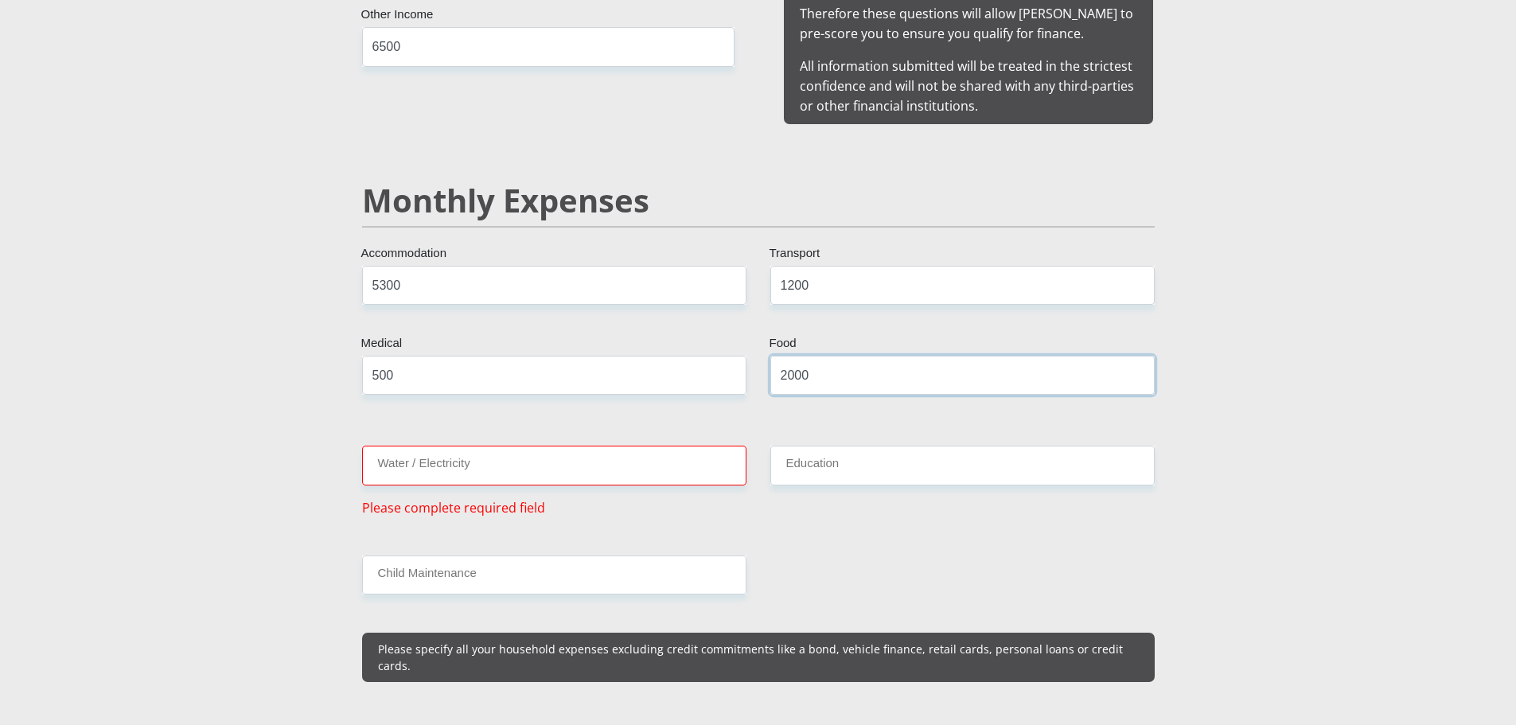
type input "2000"
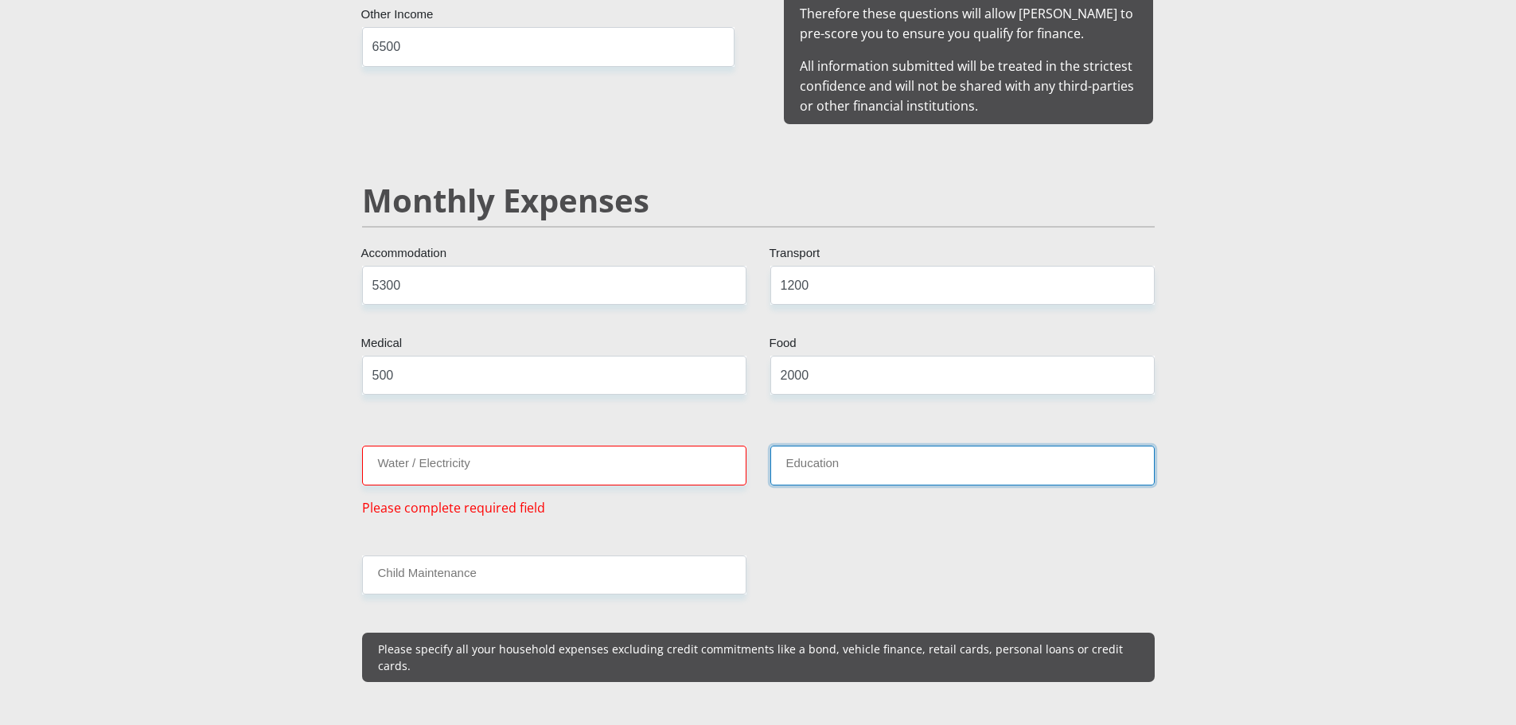
click at [874, 450] on input "Education" at bounding box center [962, 465] width 384 height 39
type input "1300"
click at [470, 446] on input "Water / Electricity" at bounding box center [554, 465] width 384 height 39
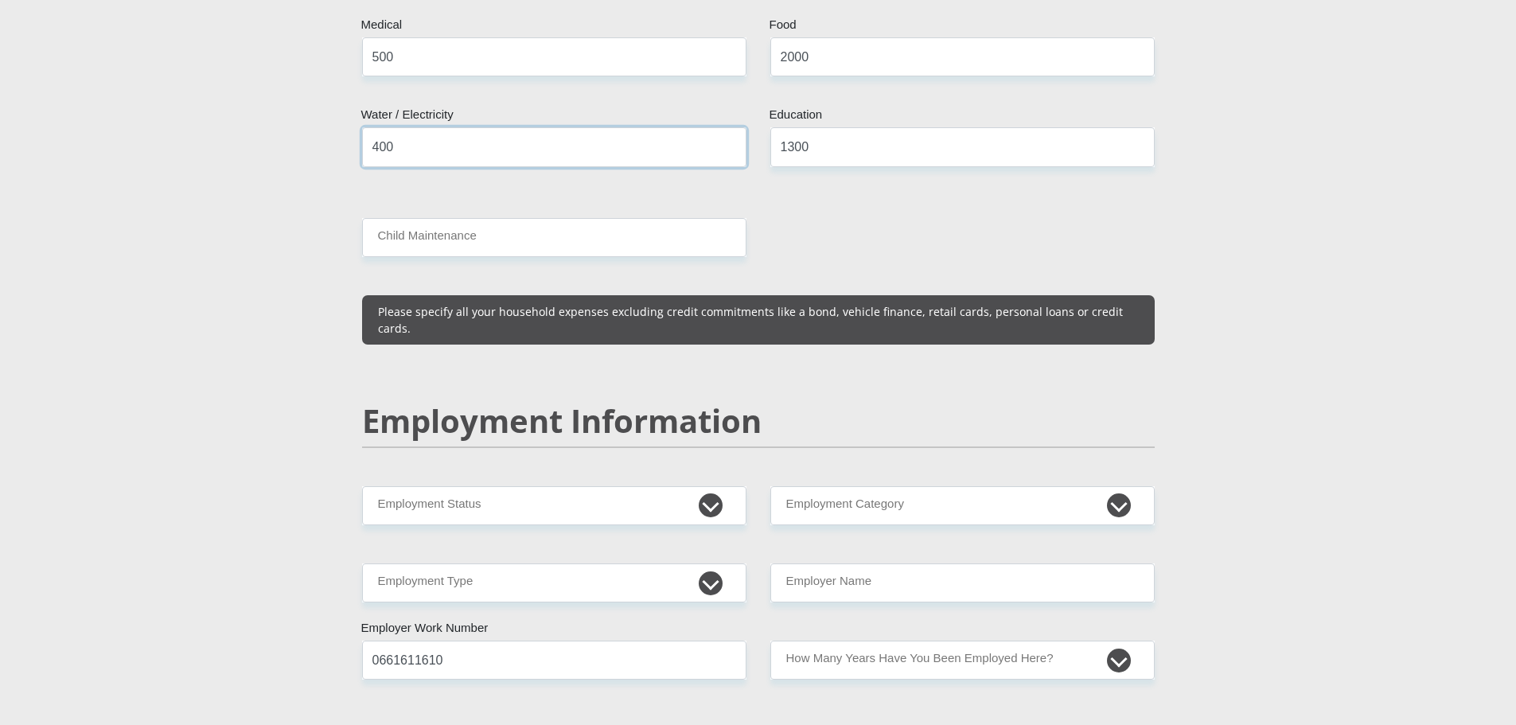
scroll to position [2307, 0]
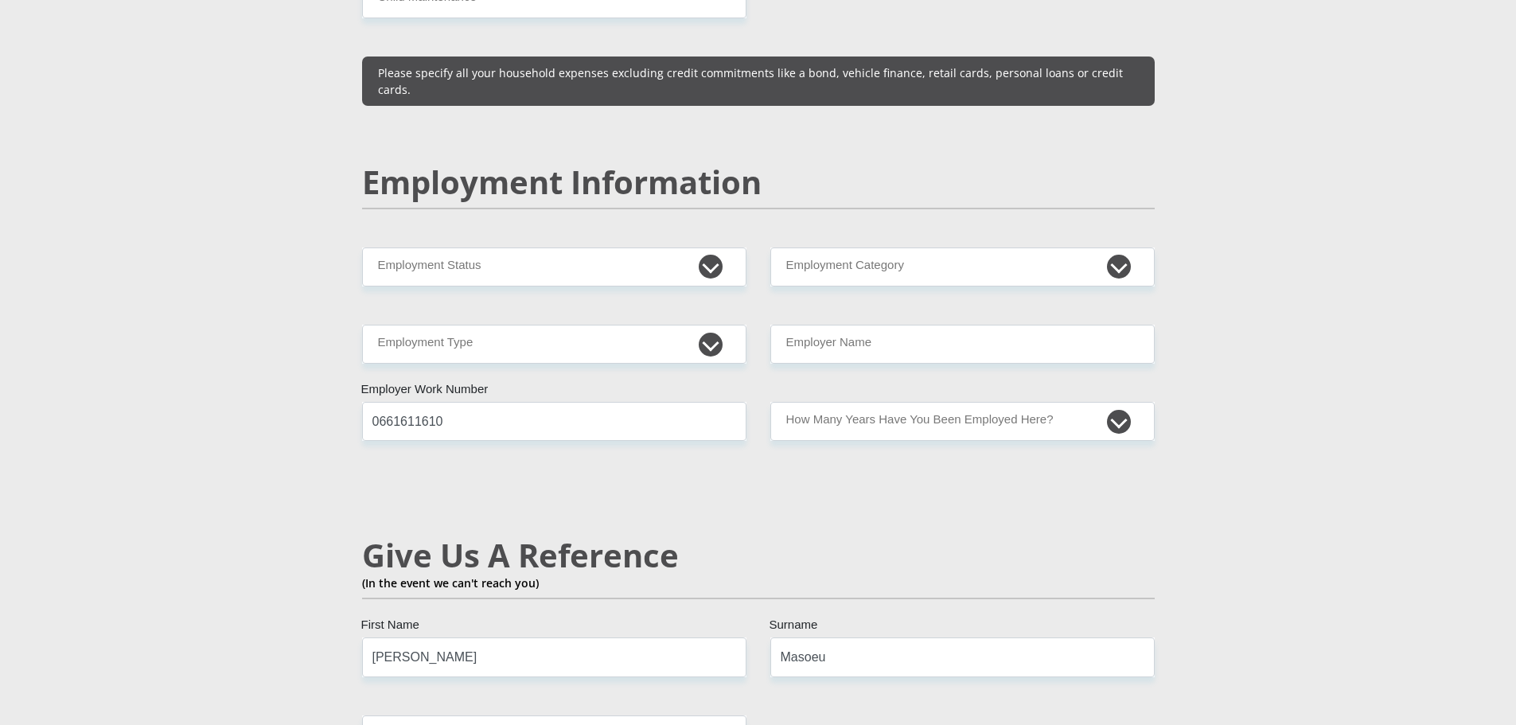
type input "400"
click at [618, 259] on select "Permanent/Full-time Part-time/Casual [DEMOGRAPHIC_DATA] Worker Self-Employed Ho…" at bounding box center [554, 266] width 384 height 39
select select "3"
click at [362, 247] on select "Permanent/Full-time Part-time/Casual [DEMOGRAPHIC_DATA] Worker Self-Employed Ho…" at bounding box center [554, 266] width 384 height 39
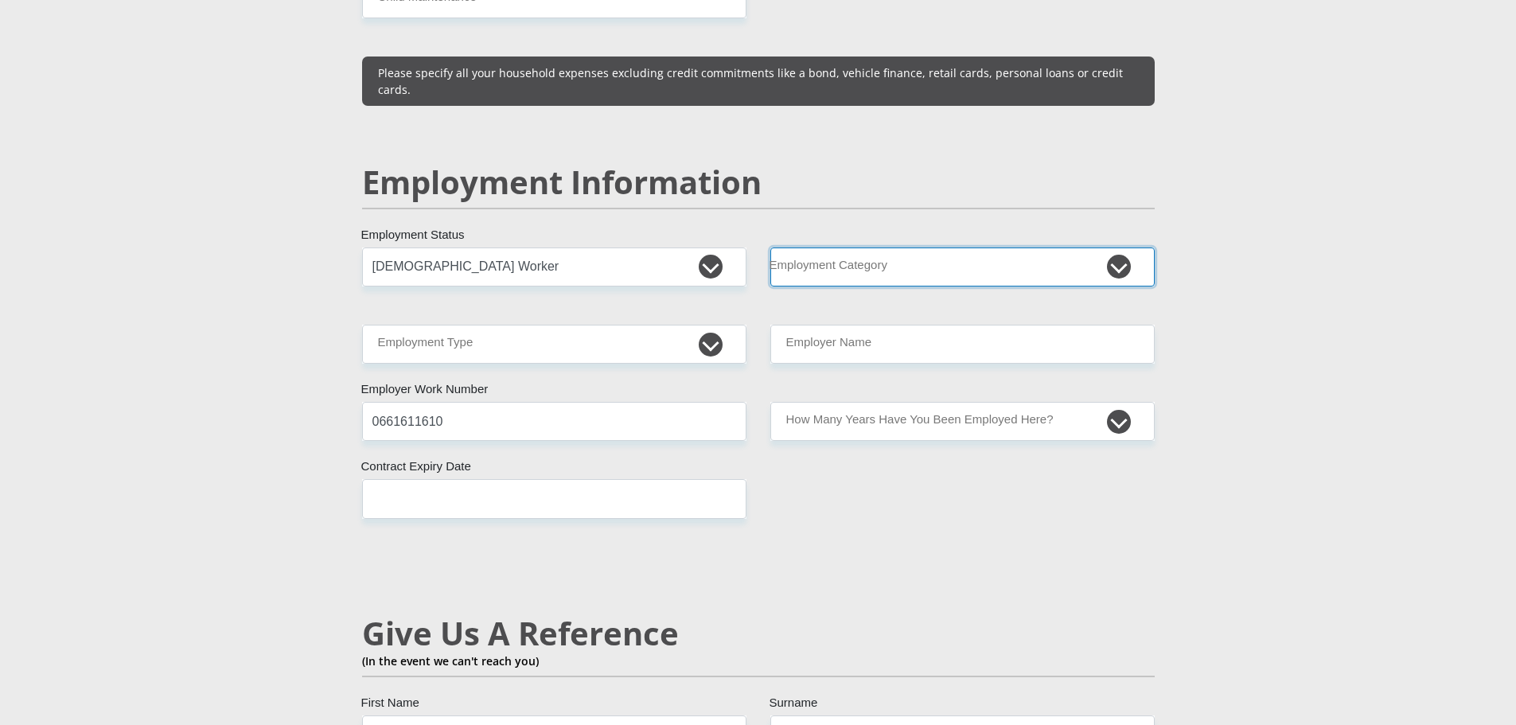
click at [875, 252] on select "AGRICULTURE ALCOHOL & TOBACCO CONSTRUCTION MATERIALS METALLURGY EQUIPMENT FOR R…" at bounding box center [962, 266] width 384 height 39
select select "77"
click at [770, 247] on select "AGRICULTURE ALCOHOL & TOBACCO CONSTRUCTION MATERIALS METALLURGY EQUIPMENT FOR R…" at bounding box center [962, 266] width 384 height 39
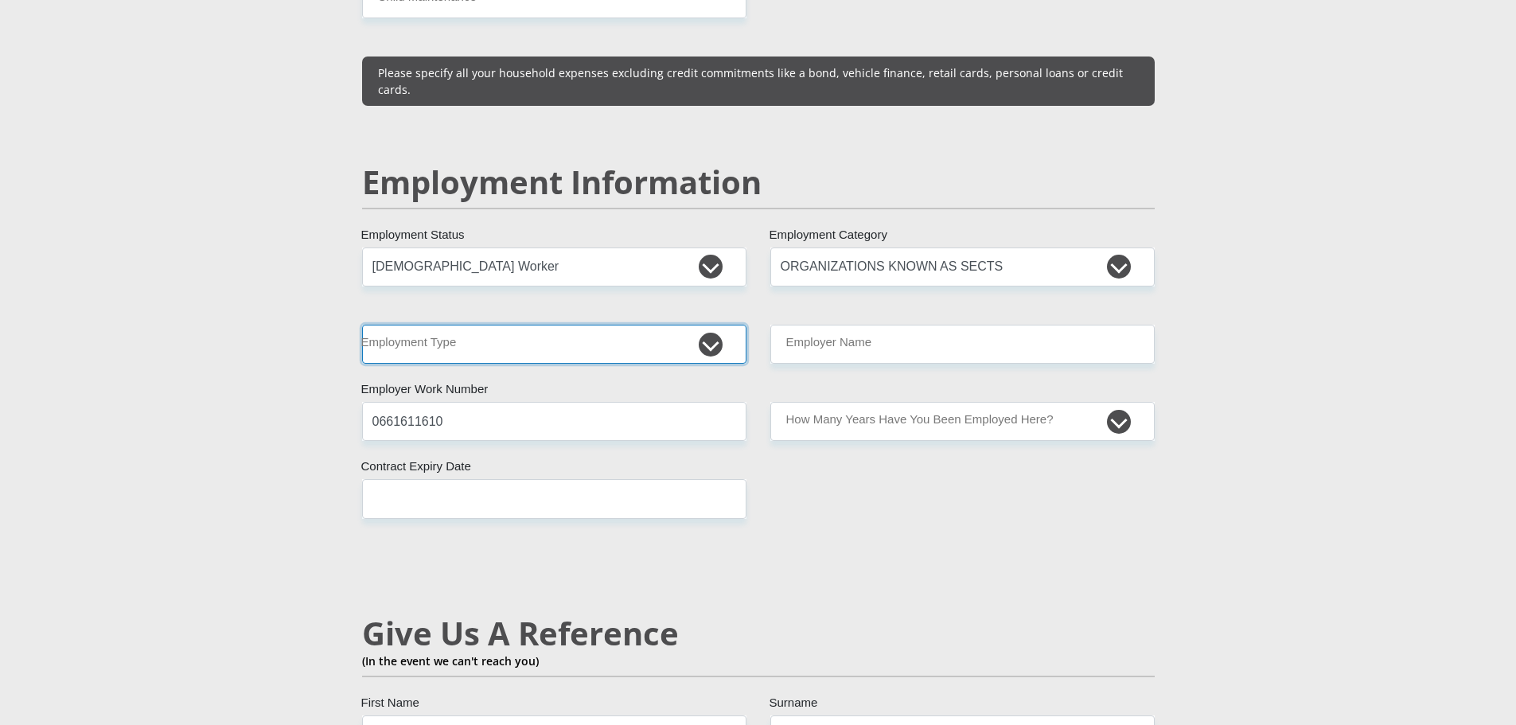
click at [477, 329] on select "College/Lecturer Craft Seller Creative Driver Executive Farmer Forces - Non Com…" at bounding box center [554, 344] width 384 height 39
select select "Office Staff/Clerk"
click at [362, 325] on select "College/Lecturer Craft Seller Creative Driver Executive Farmer Forces - Non Com…" at bounding box center [554, 344] width 384 height 39
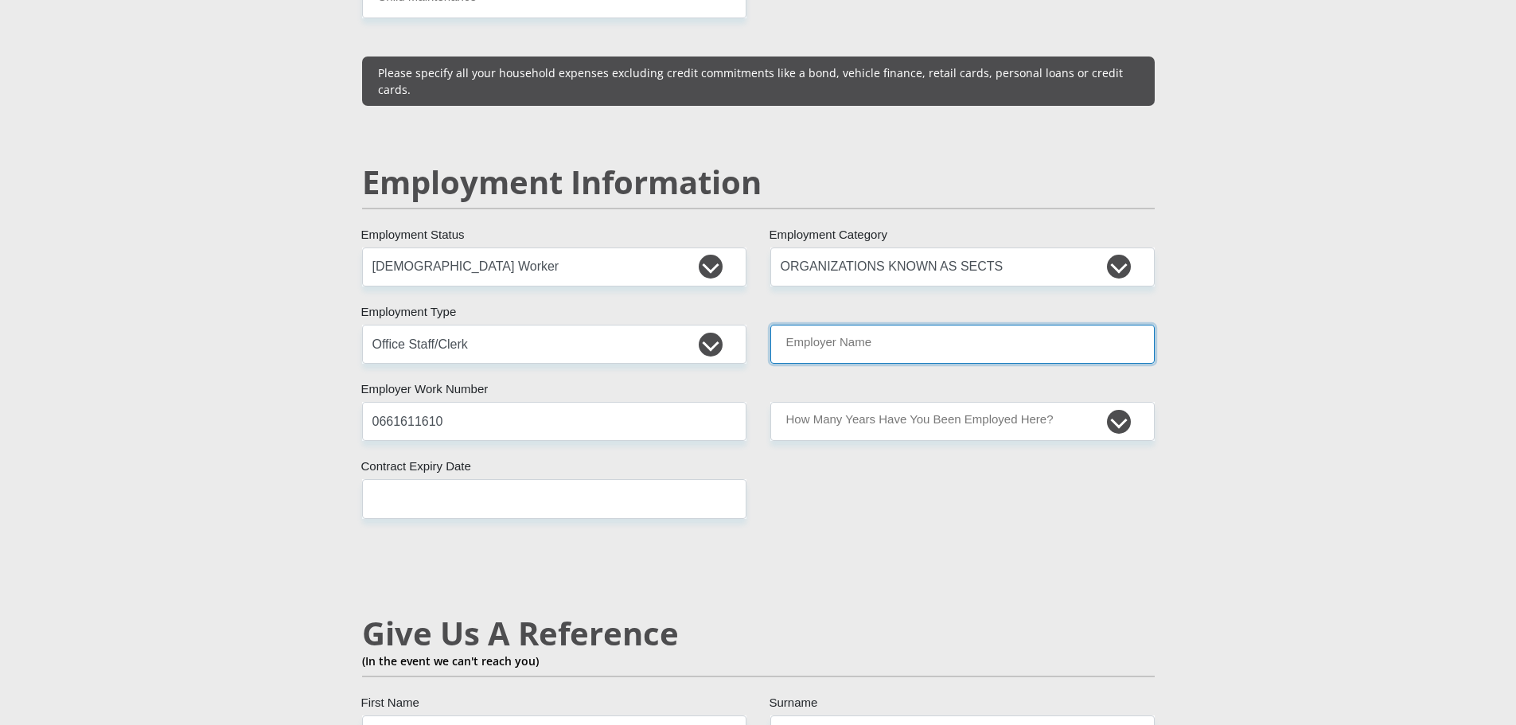
click at [919, 331] on input "Employer Name" at bounding box center [962, 344] width 384 height 39
click at [835, 328] on input "TreatmentActionCampain" at bounding box center [962, 344] width 384 height 39
click at [870, 325] on input "TreatmentActionCampain" at bounding box center [962, 344] width 384 height 39
click at [872, 325] on input "TreatmentActionCampain" at bounding box center [962, 344] width 384 height 39
click at [869, 325] on input "TreatmentActionCampain" at bounding box center [962, 344] width 384 height 39
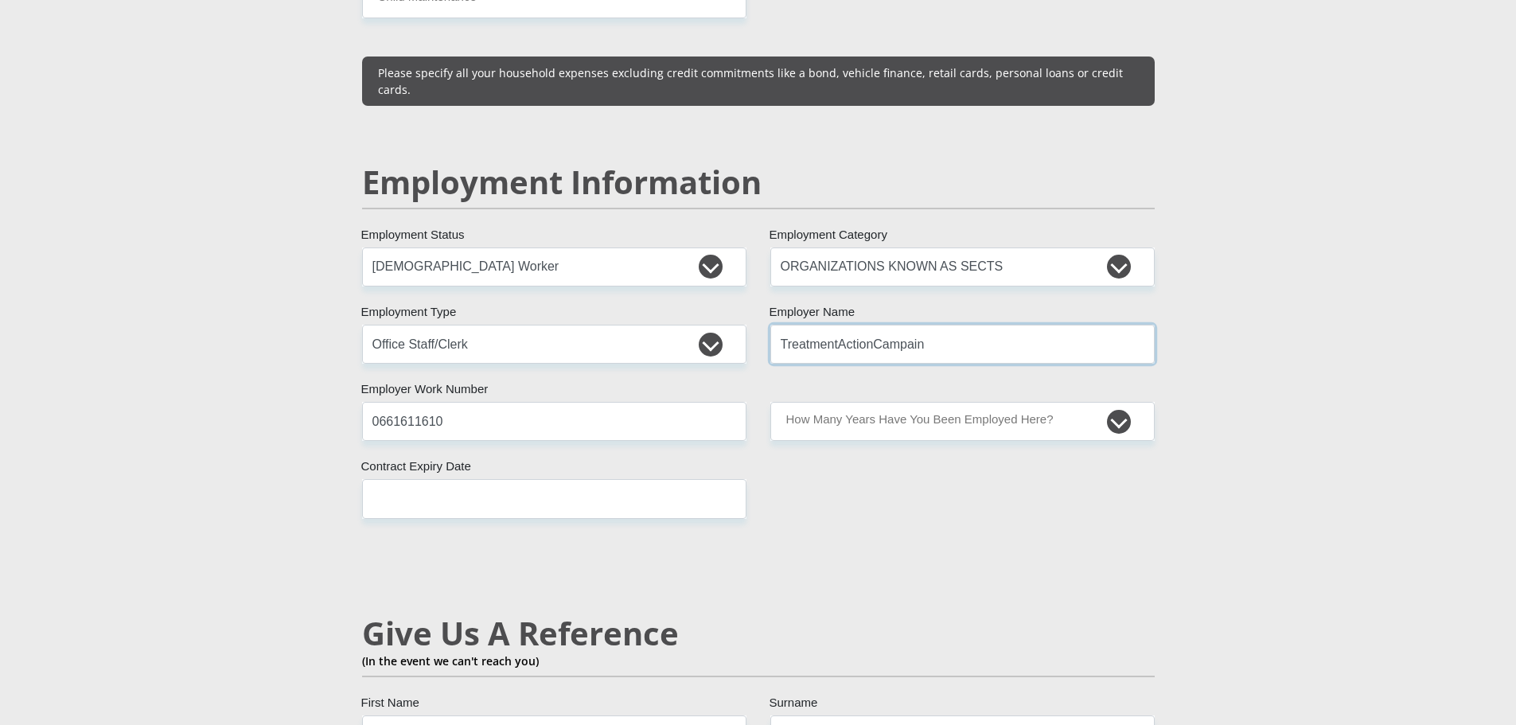
type input "TreatmentActionCampain"
click at [933, 407] on select "less than 1 year 1-3 years 3-5 years 5+ years" at bounding box center [962, 421] width 384 height 39
select select "60"
click at [770, 402] on select "less than 1 year 1-3 years 3-5 years 5+ years" at bounding box center [962, 421] width 384 height 39
click at [504, 481] on input "text" at bounding box center [554, 498] width 384 height 39
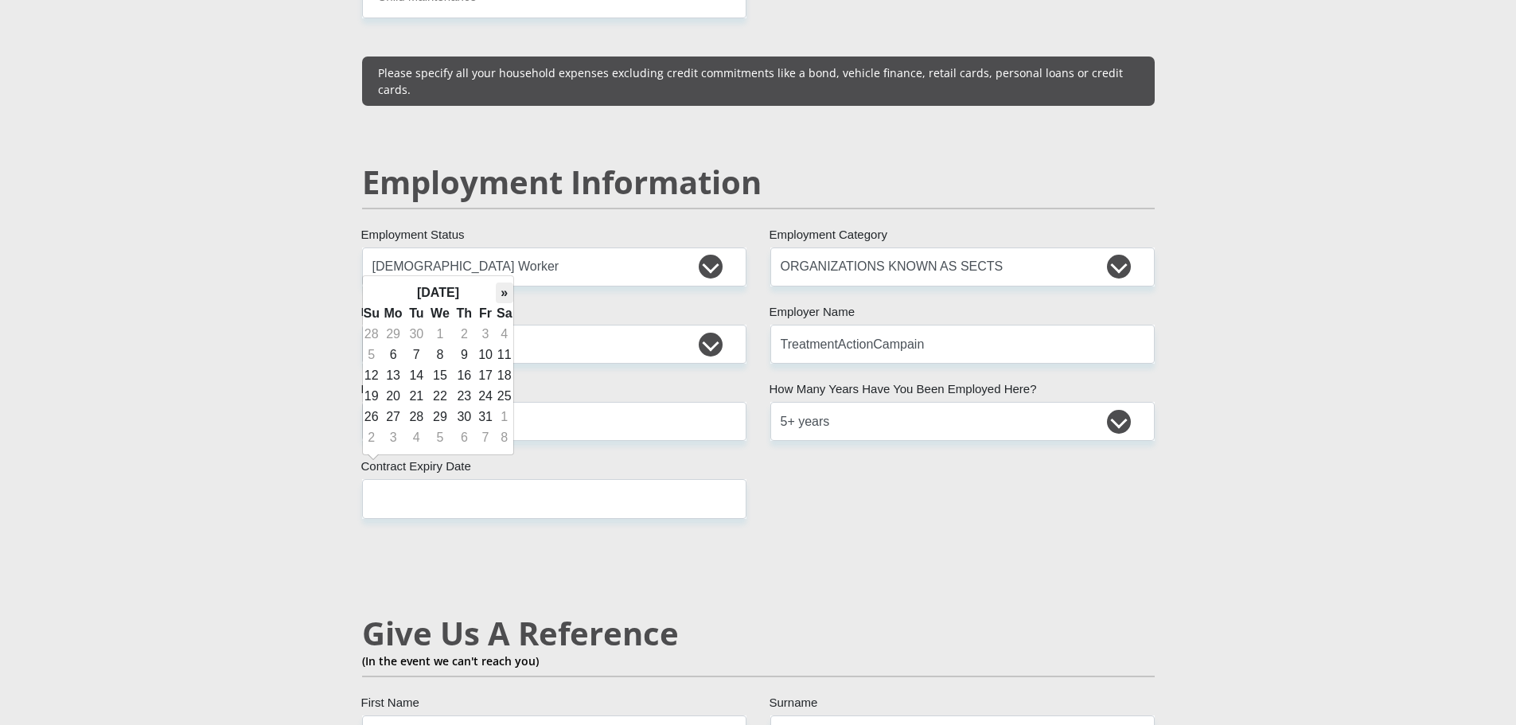
click at [500, 292] on th "»" at bounding box center [505, 292] width 18 height 21
click at [439, 421] on td "31" at bounding box center [439, 417] width 26 height 21
type input "[DATE]"
click at [1436, 319] on section "Personal Details Mr Ms Mrs Dr [PERSON_NAME] Title ThaboSelby First Name Masoeu …" at bounding box center [758, 281] width 1516 height 4998
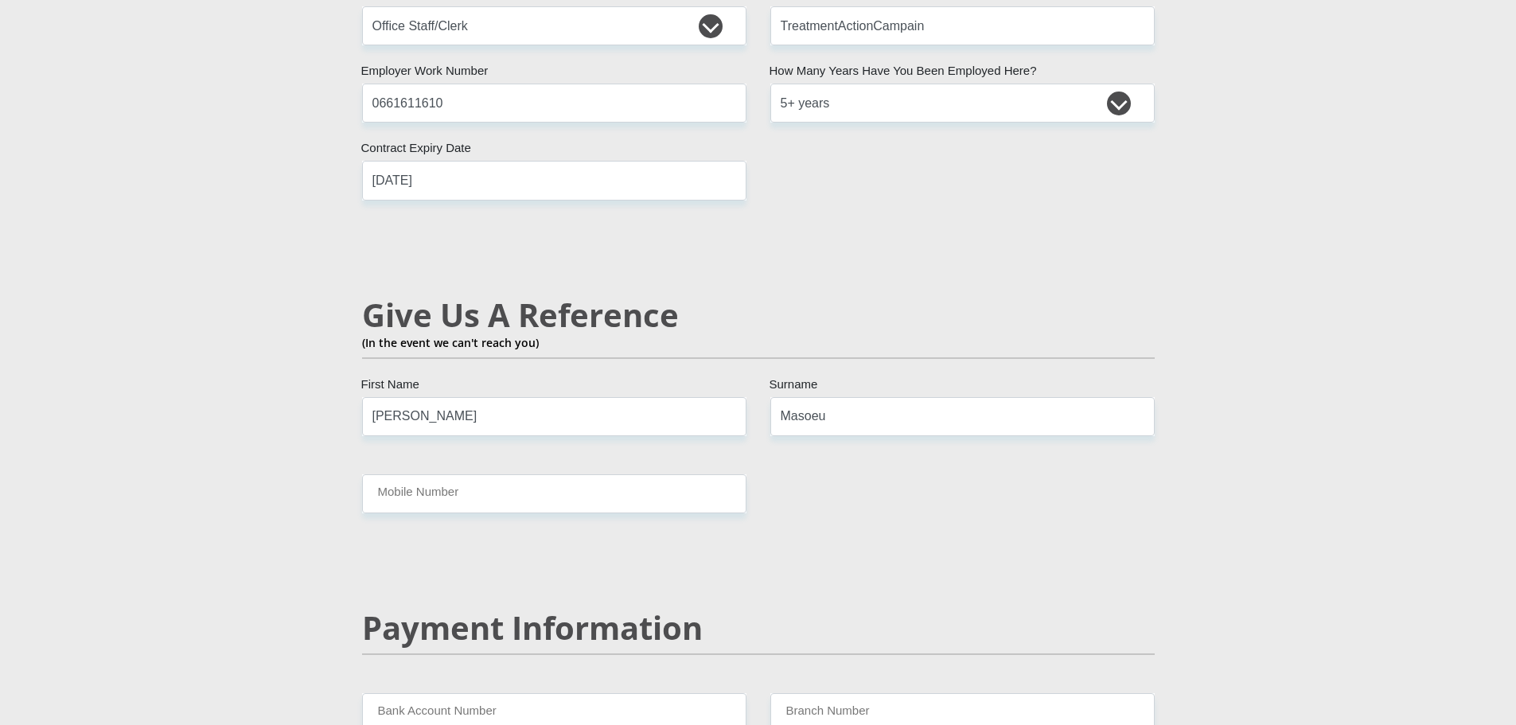
scroll to position [2705, 0]
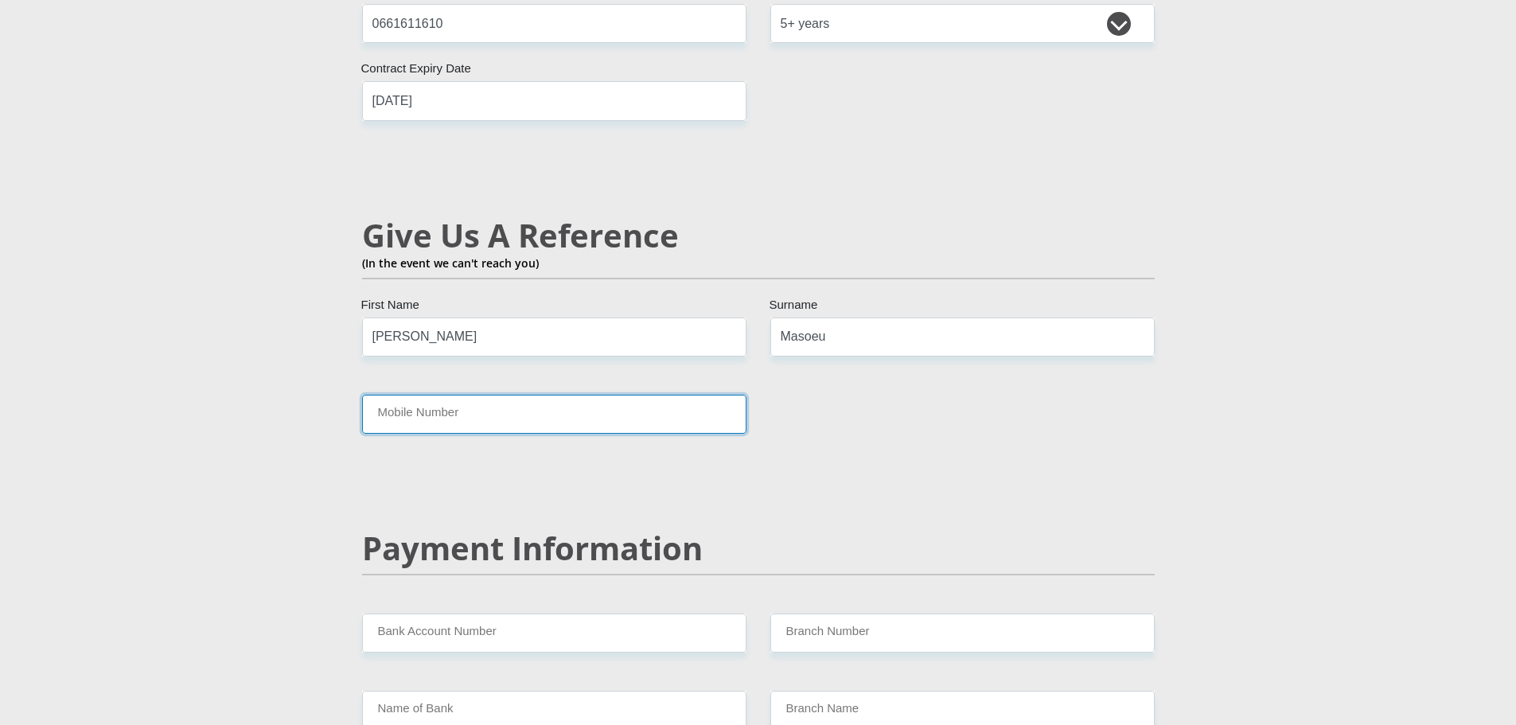
click at [493, 395] on input "Mobile Number" at bounding box center [554, 414] width 384 height 39
type input "0661611610"
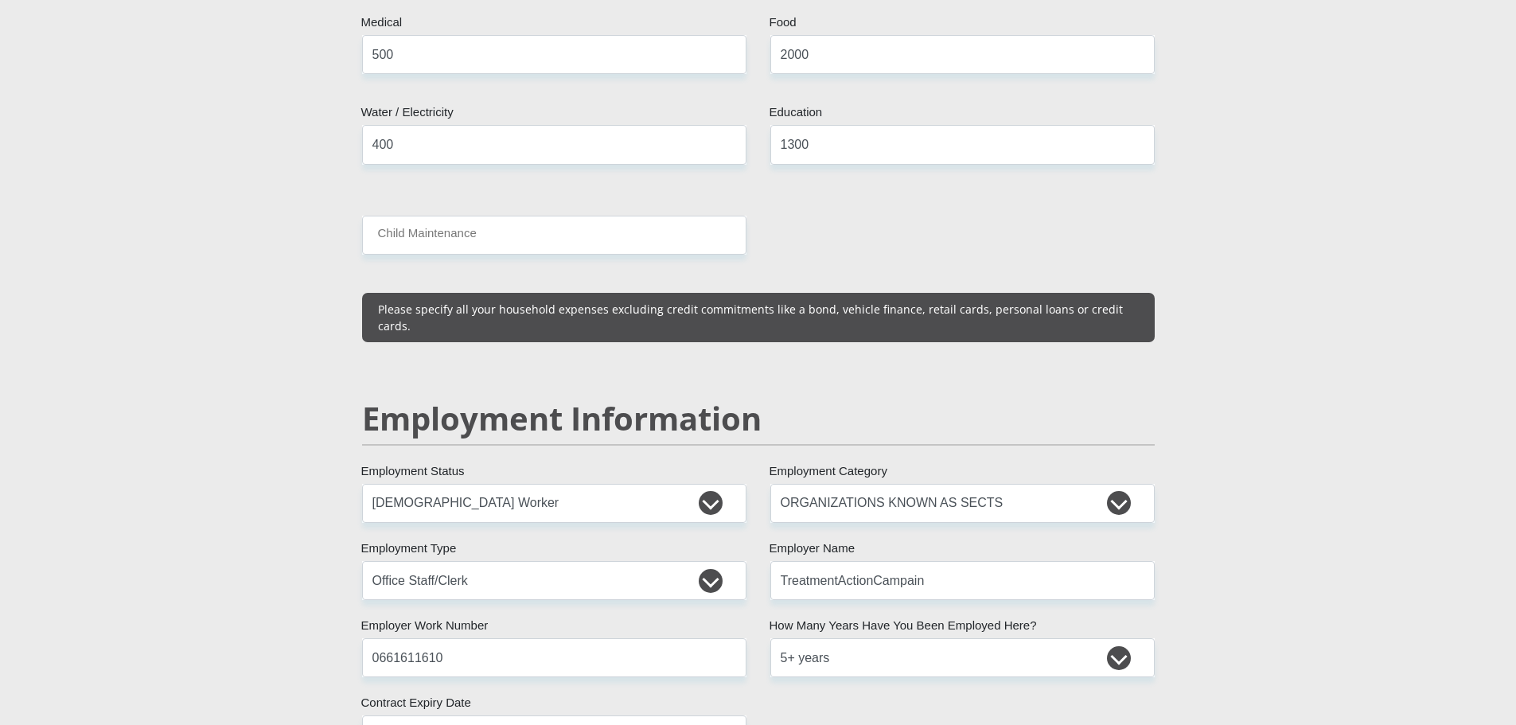
scroll to position [2549, 0]
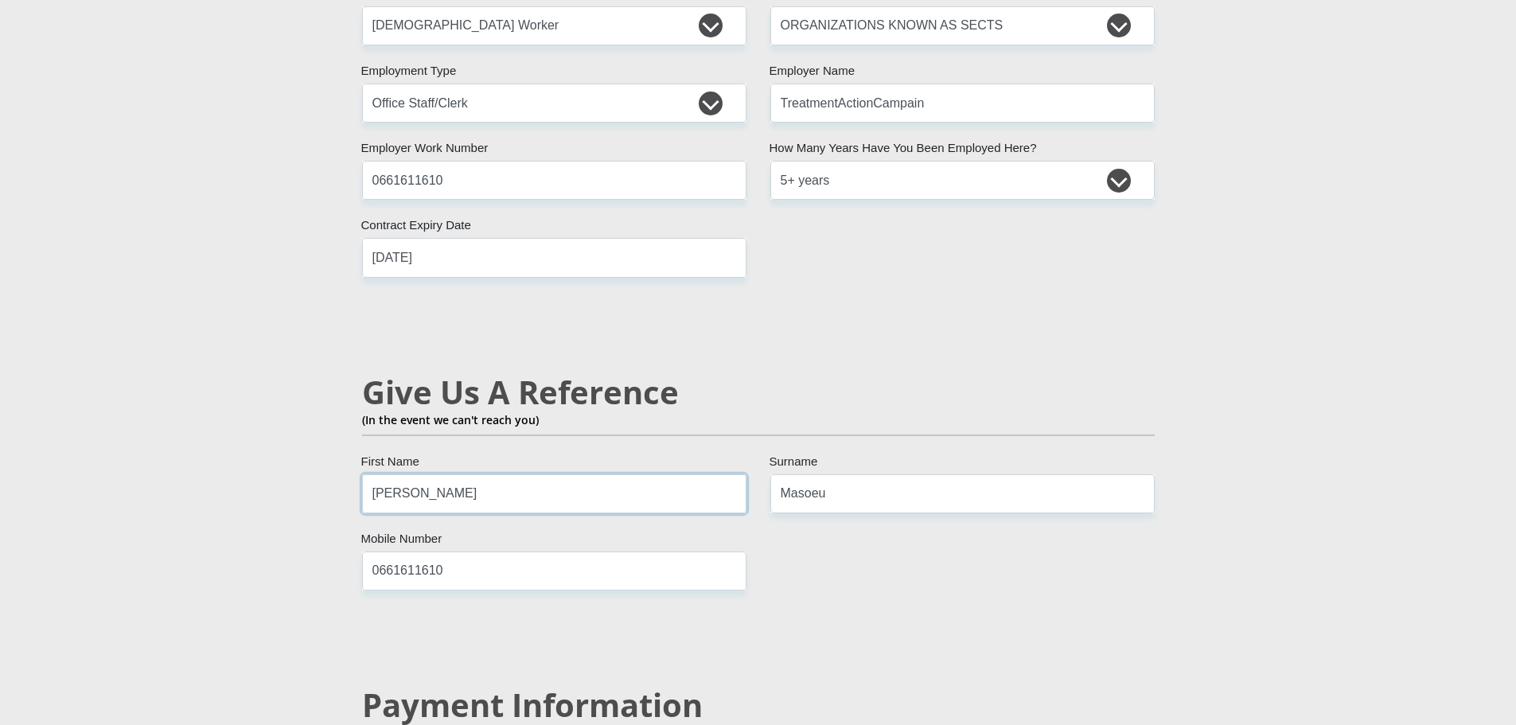
drag, startPoint x: 469, startPoint y: 480, endPoint x: 293, endPoint y: 484, distance: 176.7
click at [293, 484] on section "Personal Details Mr Ms Mrs Dr [PERSON_NAME] Title ThaboSelby First Name Masoeu …" at bounding box center [758, 40] width 1516 height 4998
type input "Thapelo"
drag, startPoint x: 844, startPoint y: 477, endPoint x: 681, endPoint y: 487, distance: 163.4
click at [688, 488] on div "Mr Ms Mrs Dr [PERSON_NAME] Title ThaboSelby First Name Masoeu Surname South Afr…" at bounding box center [758, 28] width 816 height 4617
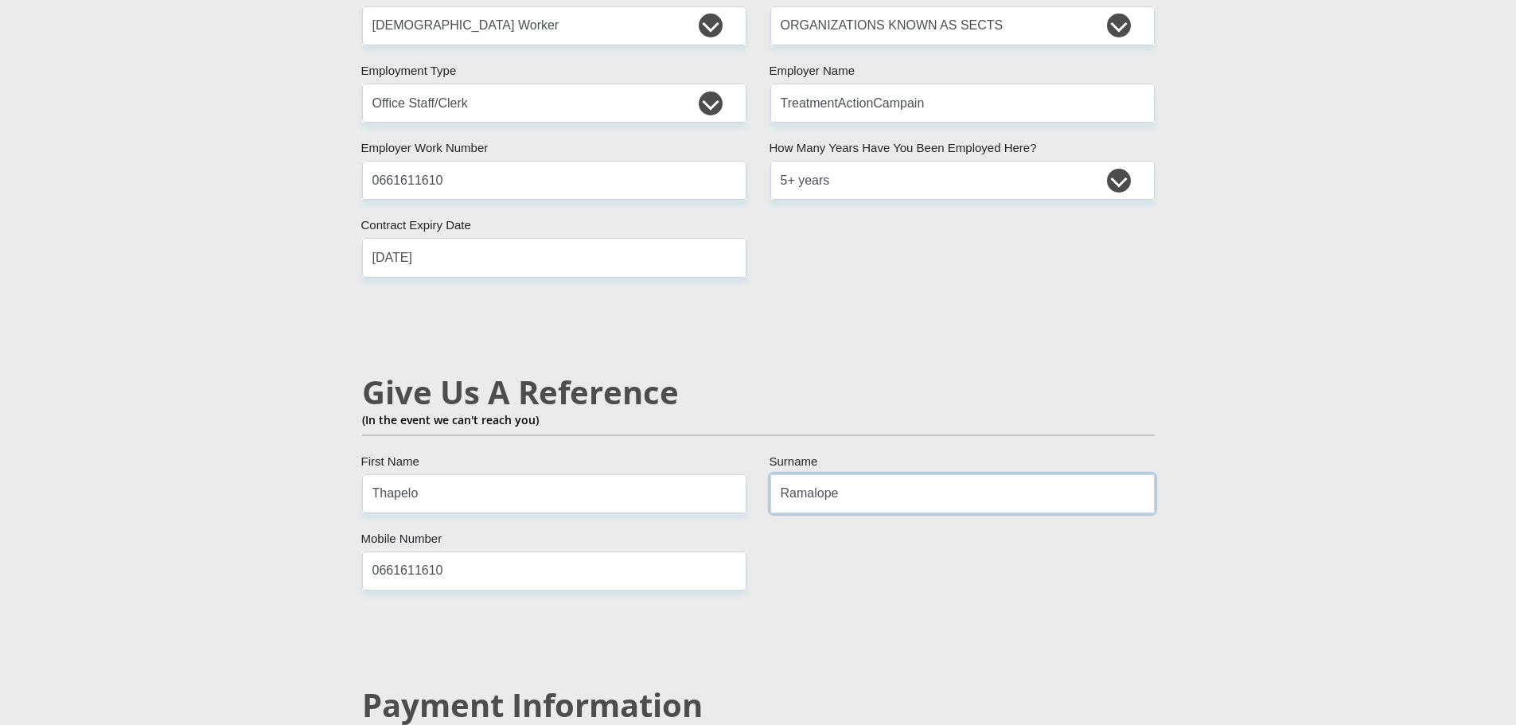
type input "Ramalope"
drag, startPoint x: 520, startPoint y: 554, endPoint x: 375, endPoint y: 552, distance: 145.6
click at [376, 552] on input "0661611610" at bounding box center [554, 570] width 384 height 39
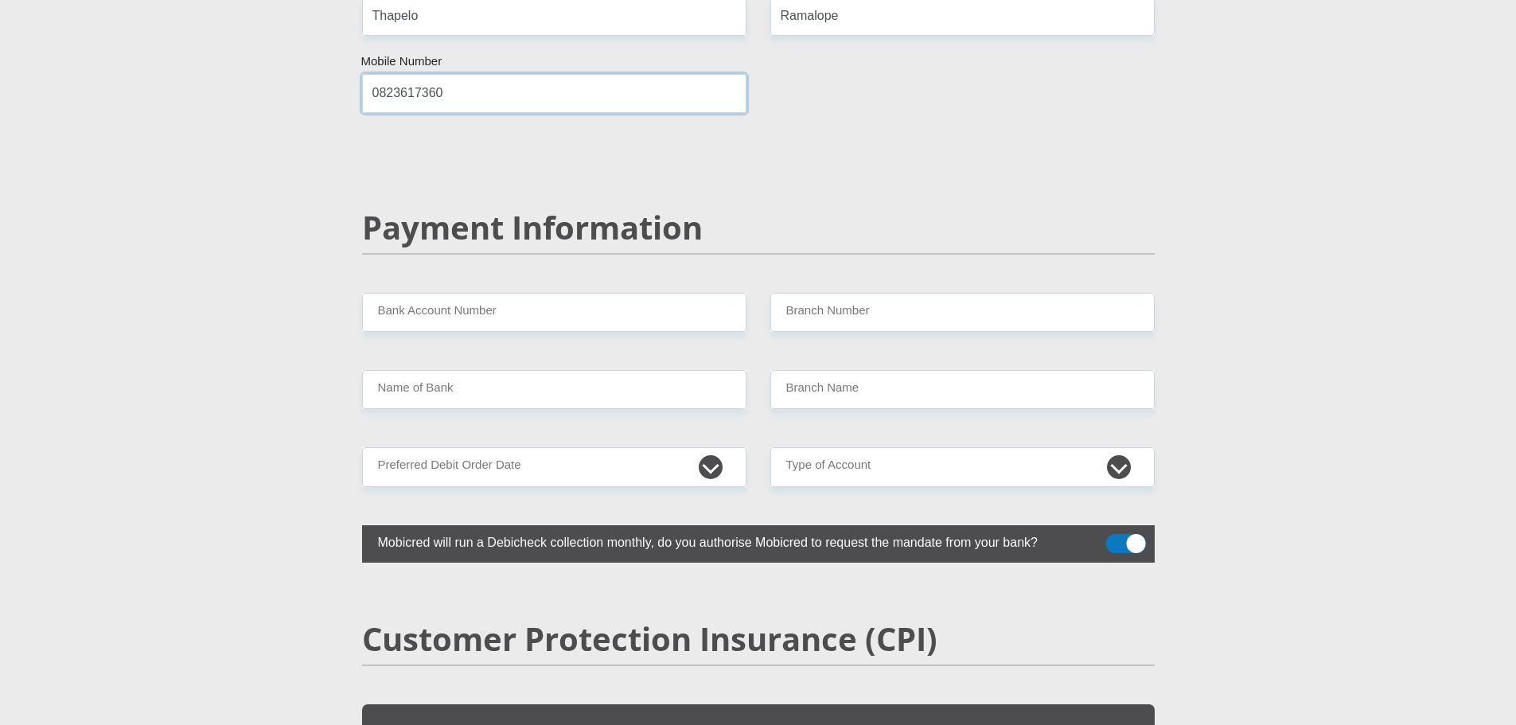
scroll to position [3106, 0]
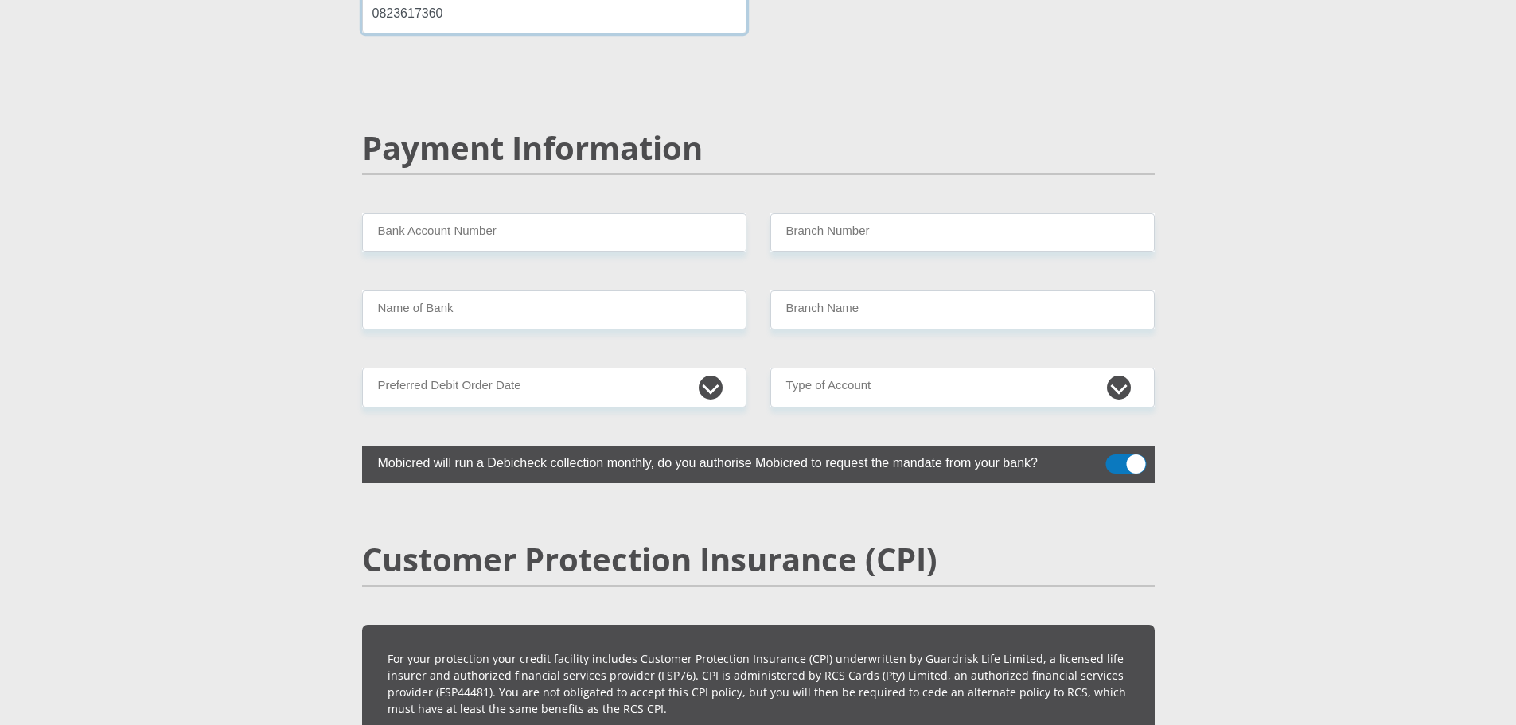
type input "0823617360"
click at [454, 216] on input "Bank Account Number" at bounding box center [554, 232] width 384 height 39
type input "1229060731"
click at [899, 224] on input "Branch Number" at bounding box center [962, 232] width 384 height 39
type input "198765"
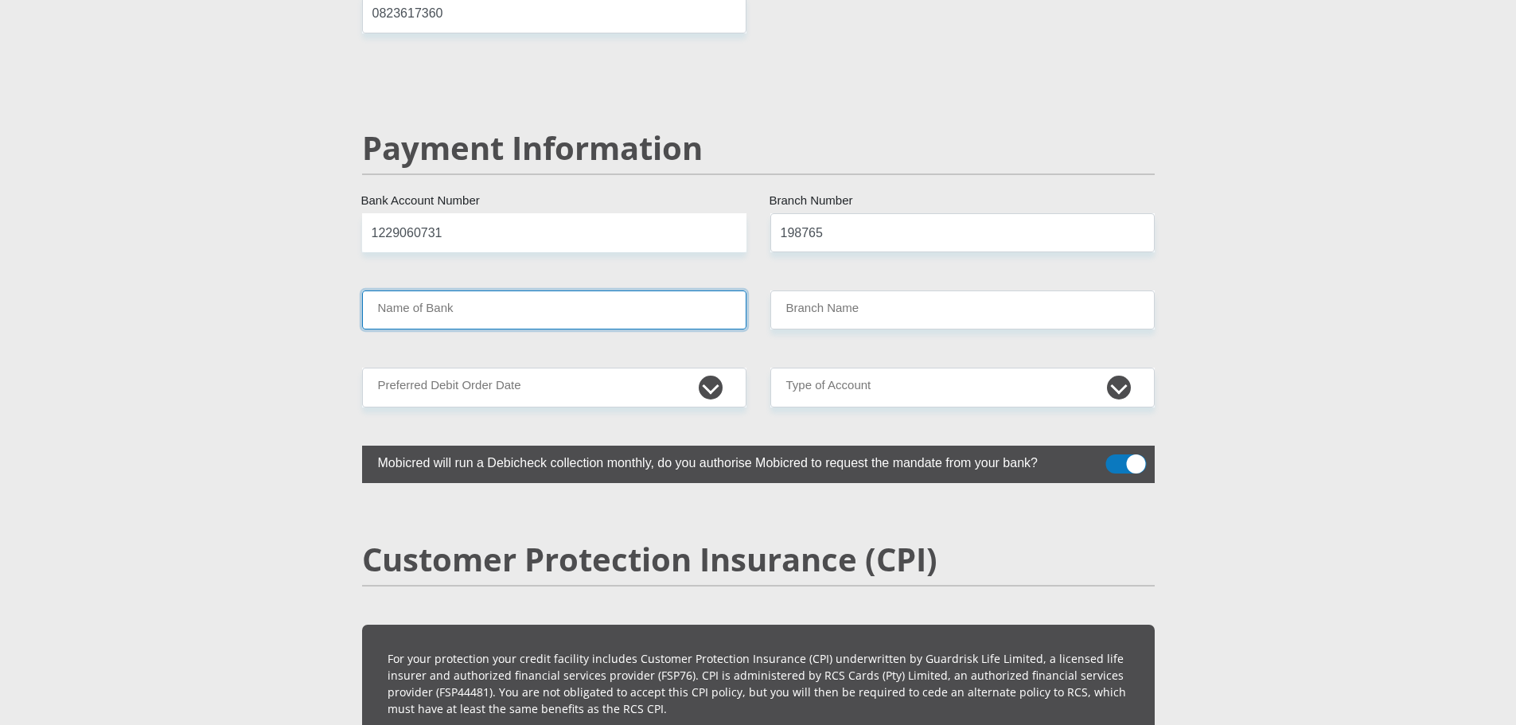
click at [440, 290] on input "Name of Bank" at bounding box center [554, 309] width 384 height 39
type input "NEDBANK"
type input "NEDBANK [GEOGRAPHIC_DATA]"
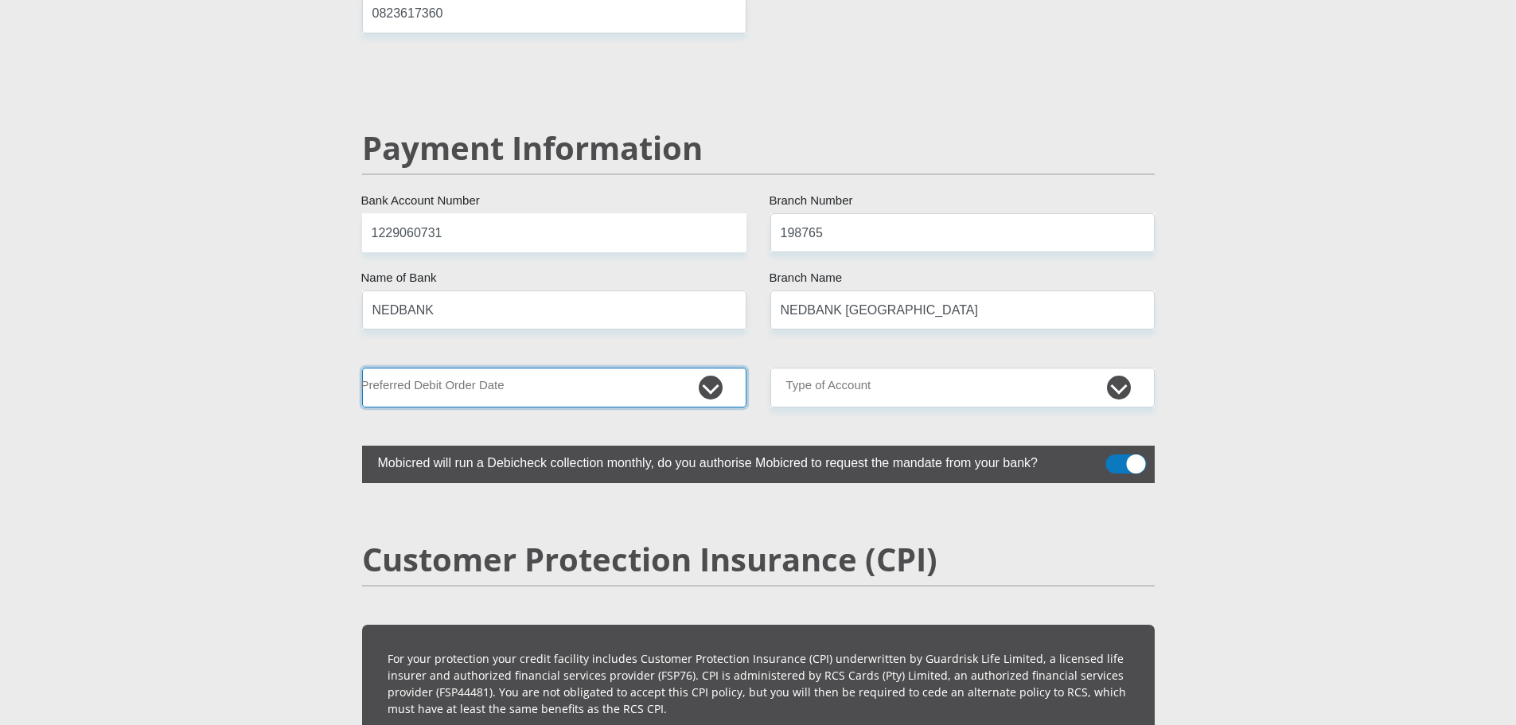
click at [715, 373] on select "1st 2nd 3rd 4th 5th 7th 18th 19th 20th 21st 22nd 23rd 24th 25th 26th 27th 28th …" at bounding box center [554, 387] width 384 height 39
select select "25"
click at [362, 368] on select "1st 2nd 3rd 4th 5th 7th 18th 19th 20th 21st 22nd 23rd 24th 25th 26th 27th 28th …" at bounding box center [554, 387] width 384 height 39
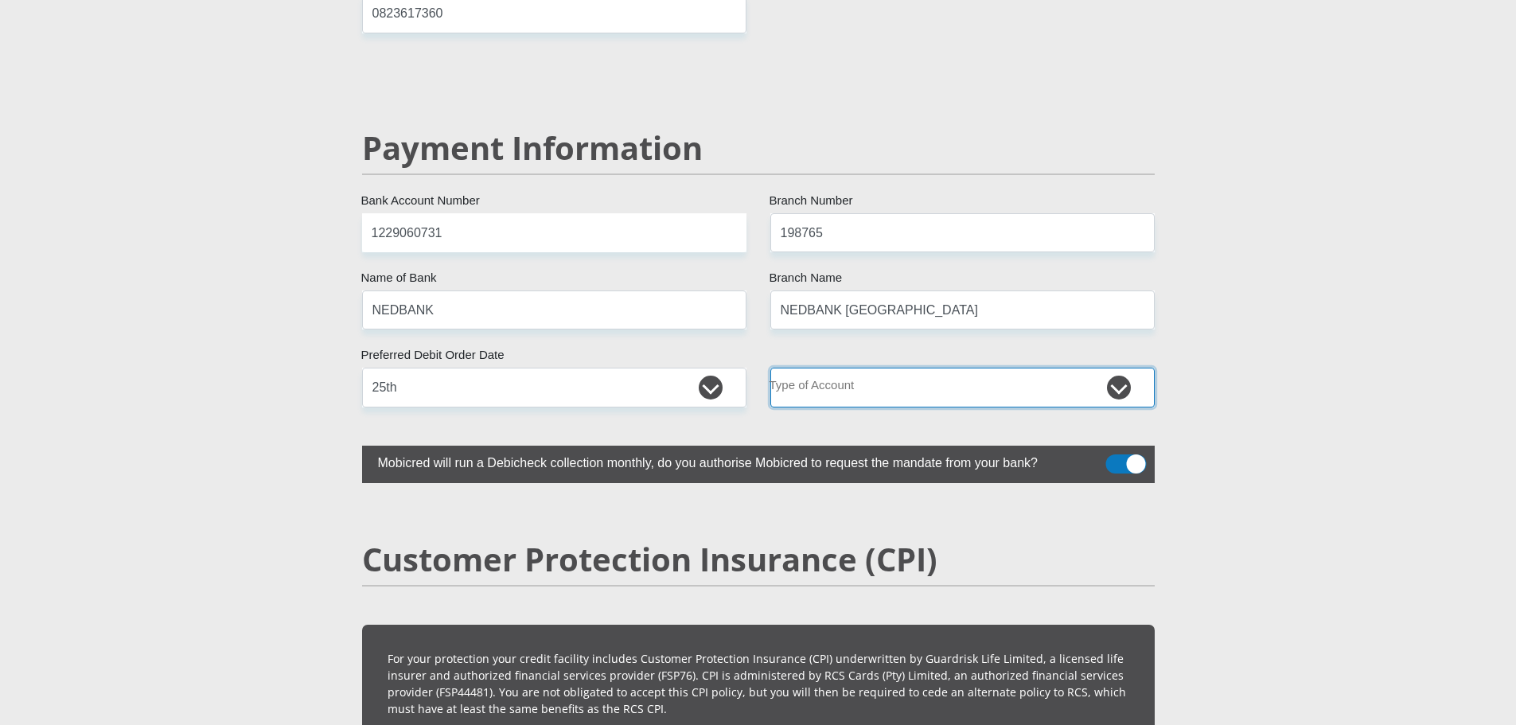
click at [835, 368] on select "Cheque Savings" at bounding box center [962, 387] width 384 height 39
select select "CUR"
click at [770, 368] on select "Cheque Savings" at bounding box center [962, 387] width 384 height 39
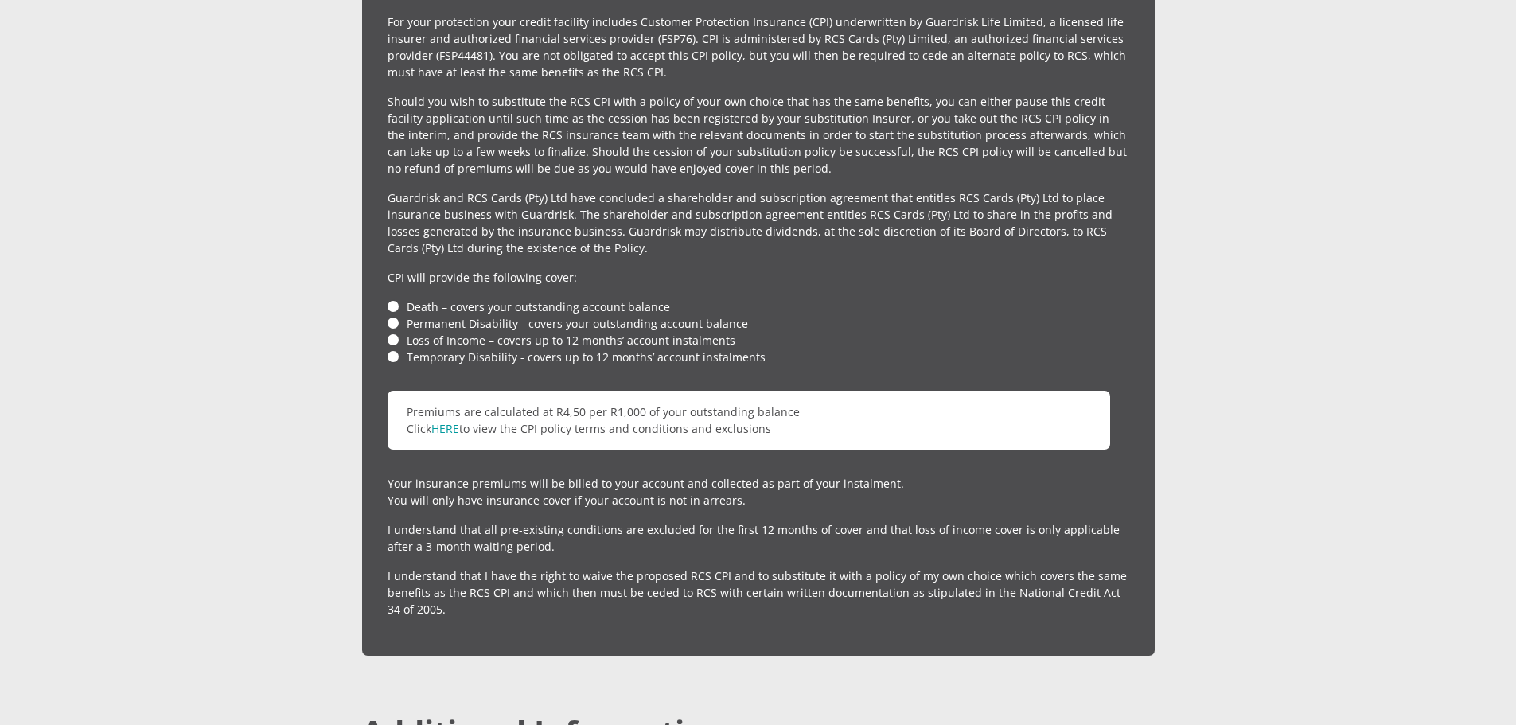
scroll to position [4220, 0]
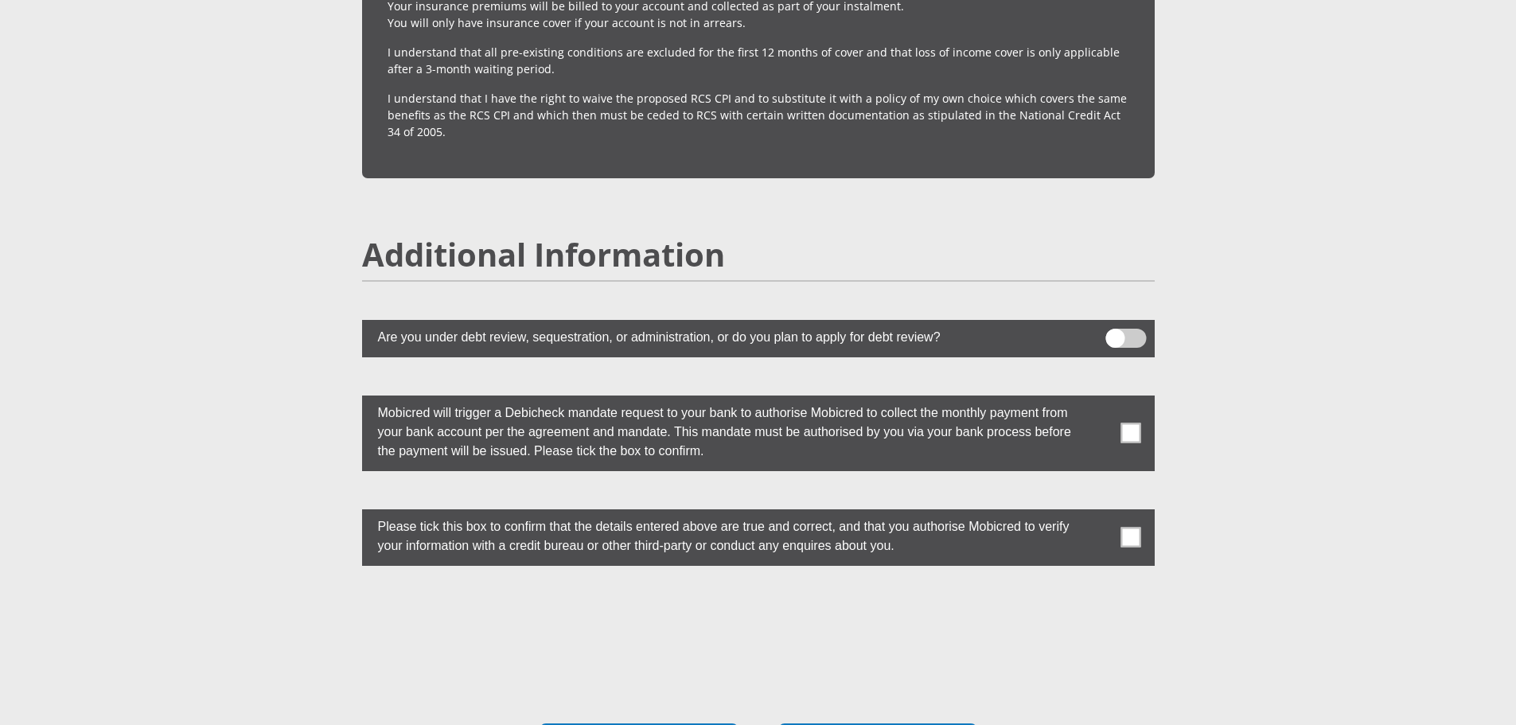
click at [1131, 423] on span at bounding box center [1130, 433] width 20 height 20
click at [1099, 399] on input "checkbox" at bounding box center [1099, 399] width 0 height 0
click at [1135, 528] on span at bounding box center [1130, 538] width 20 height 20
click at [1099, 512] on input "checkbox" at bounding box center [1099, 512] width 0 height 0
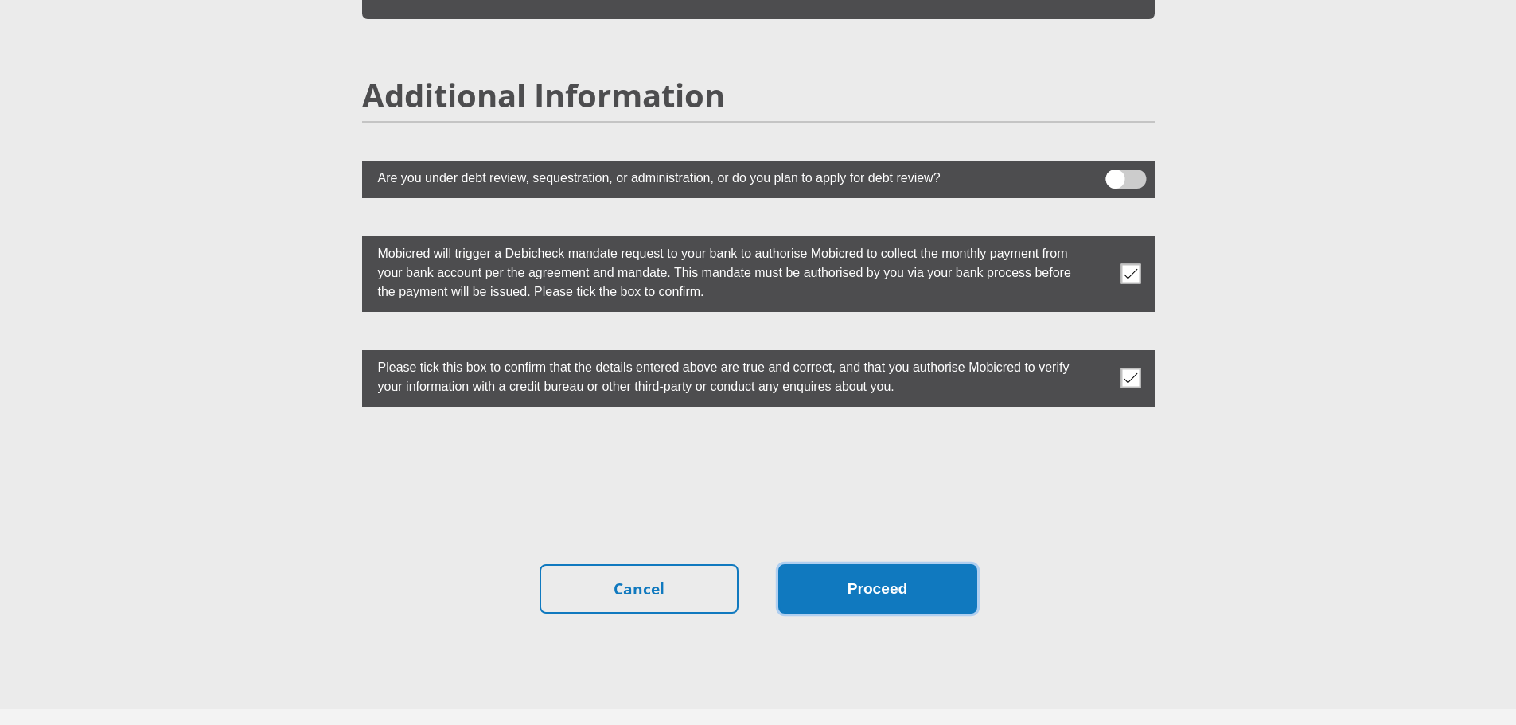
click at [913, 573] on button "Proceed" at bounding box center [877, 589] width 199 height 50
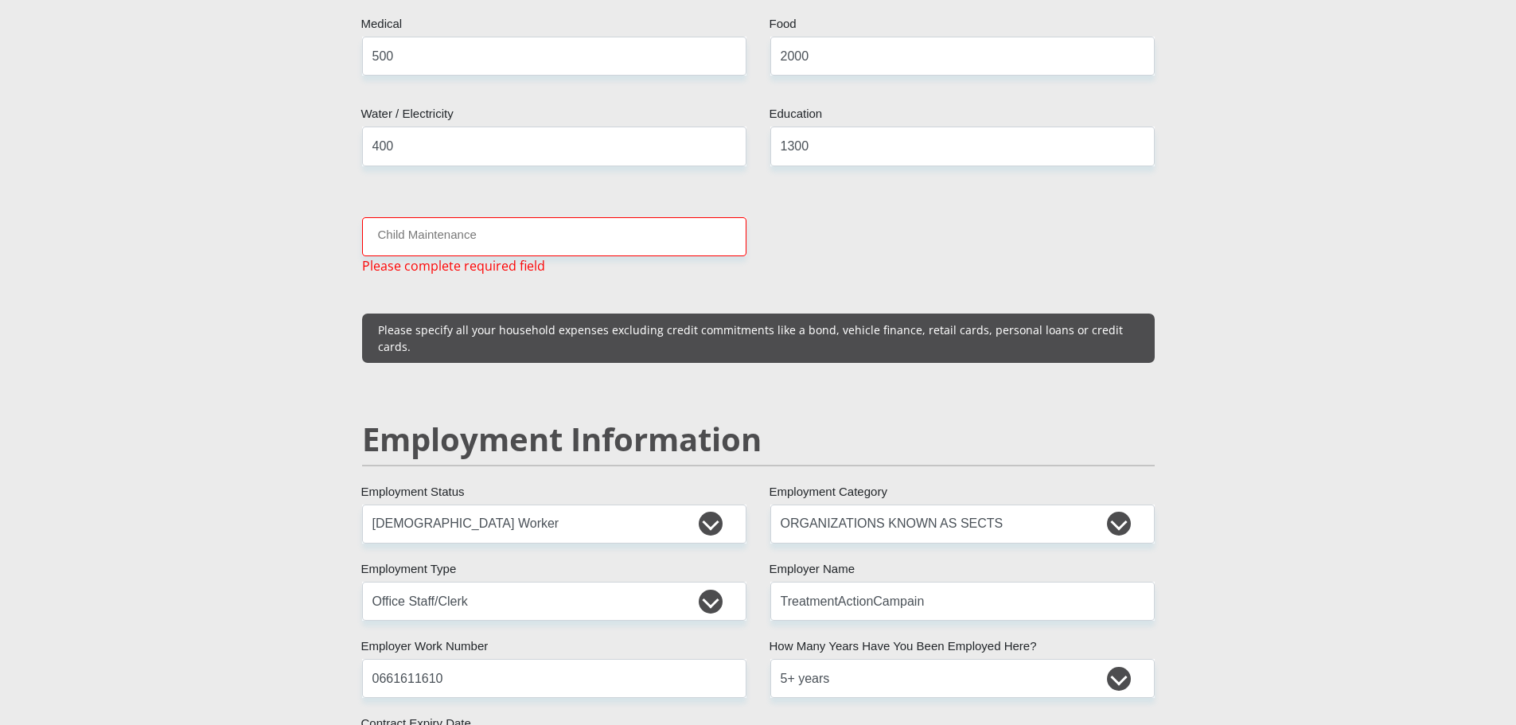
scroll to position [2086, 0]
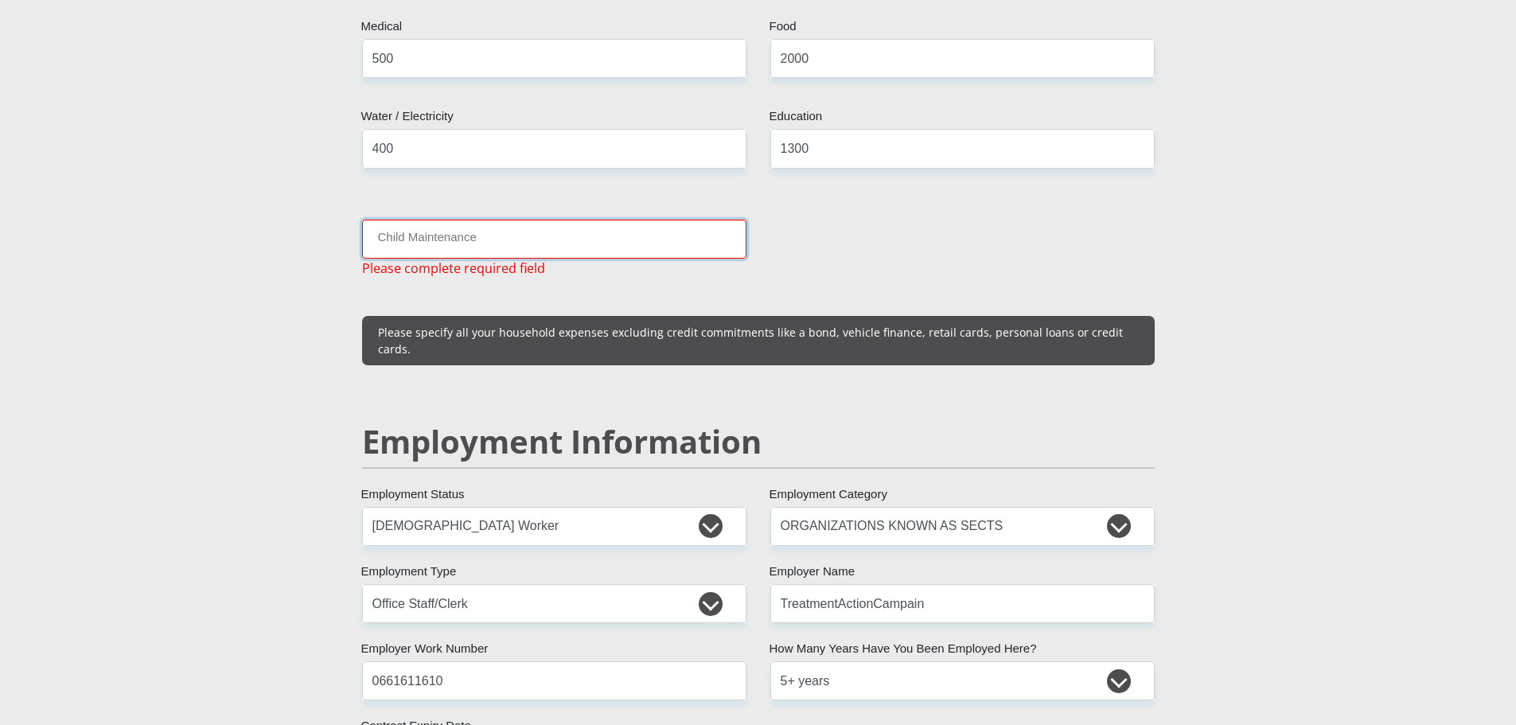
click at [536, 220] on input "Child Maintenance" at bounding box center [554, 239] width 384 height 39
drag, startPoint x: 824, startPoint y: 134, endPoint x: 777, endPoint y: 135, distance: 46.2
click at [777, 135] on input "1300" at bounding box center [962, 148] width 384 height 39
type input "800"
click at [469, 220] on input "Child Maintenance" at bounding box center [554, 239] width 384 height 39
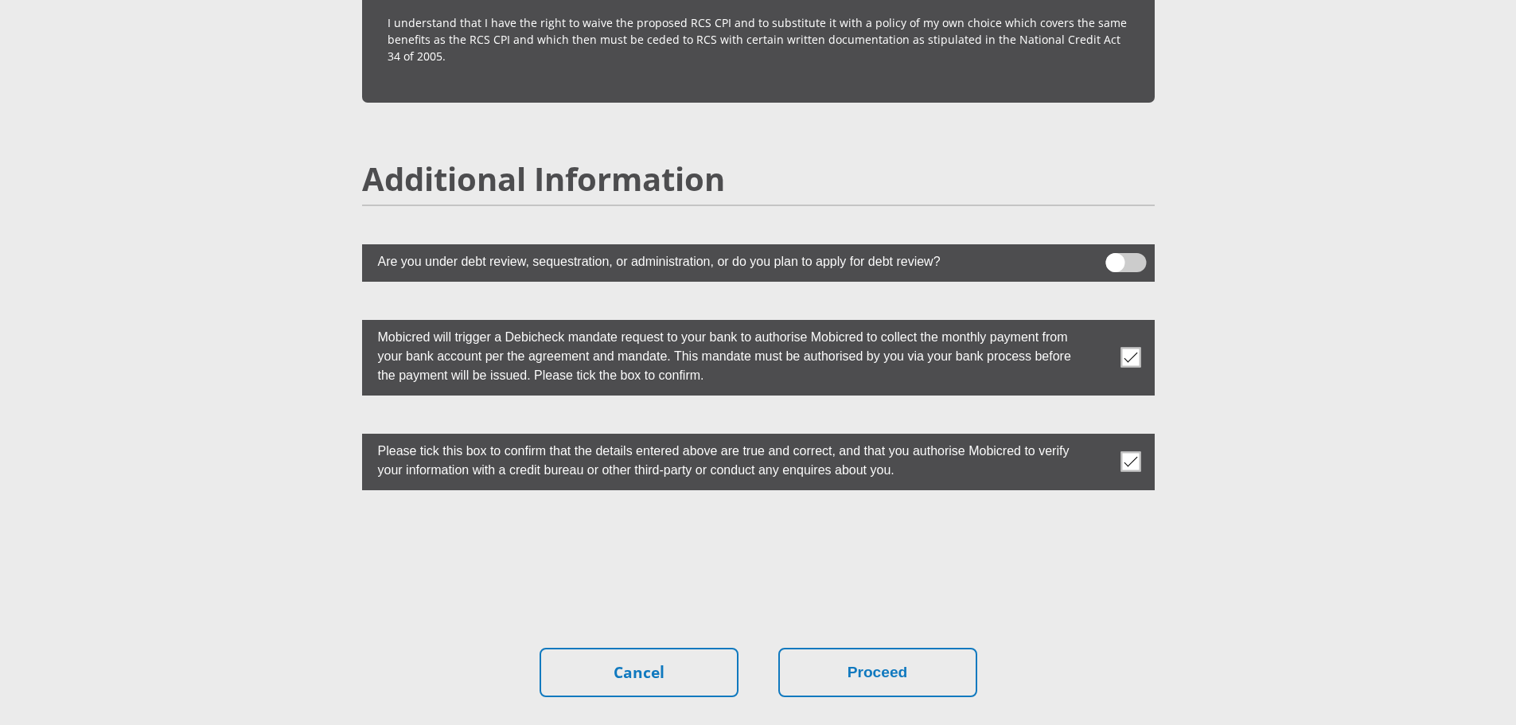
scroll to position [4453, 0]
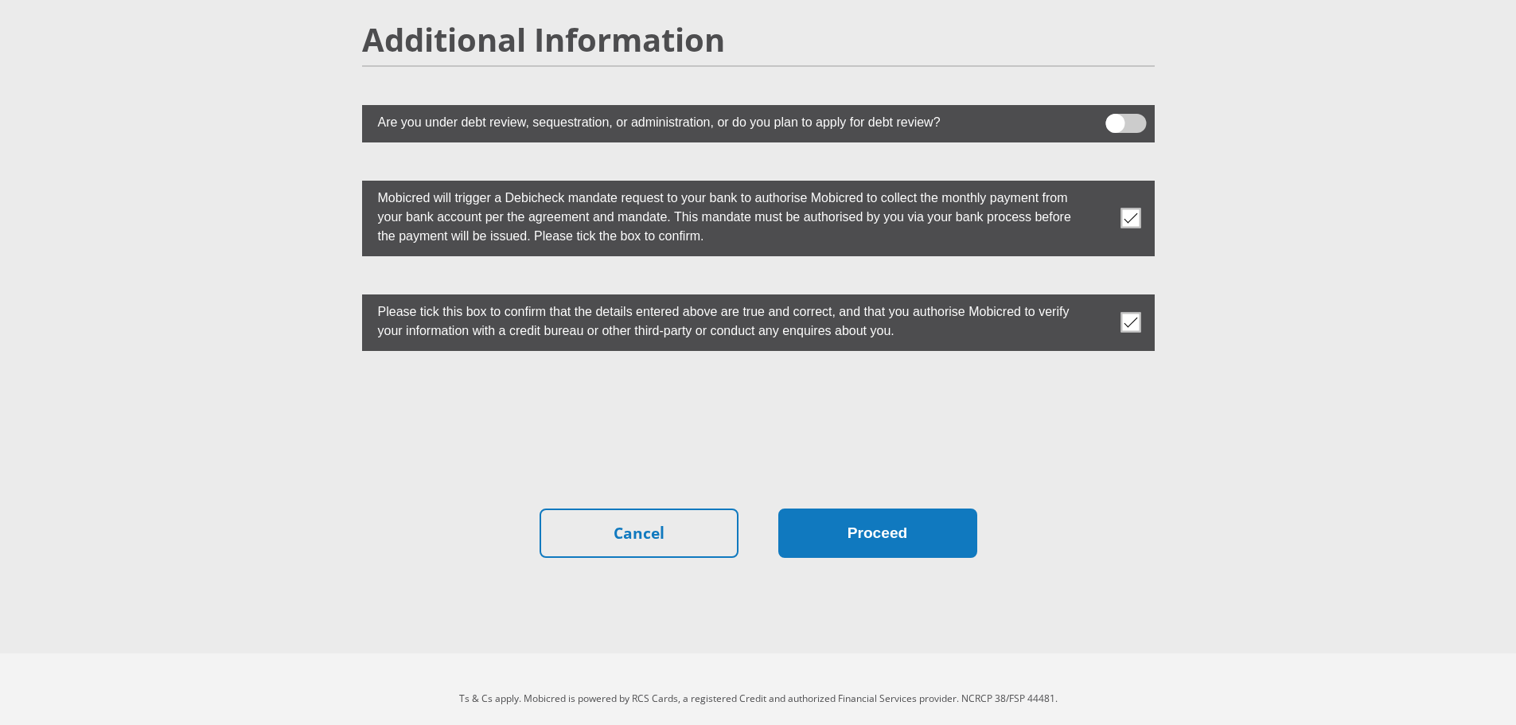
type input "400"
click at [952, 532] on button "Proceed" at bounding box center [877, 533] width 199 height 50
click at [888, 516] on button "Proceed" at bounding box center [877, 533] width 199 height 50
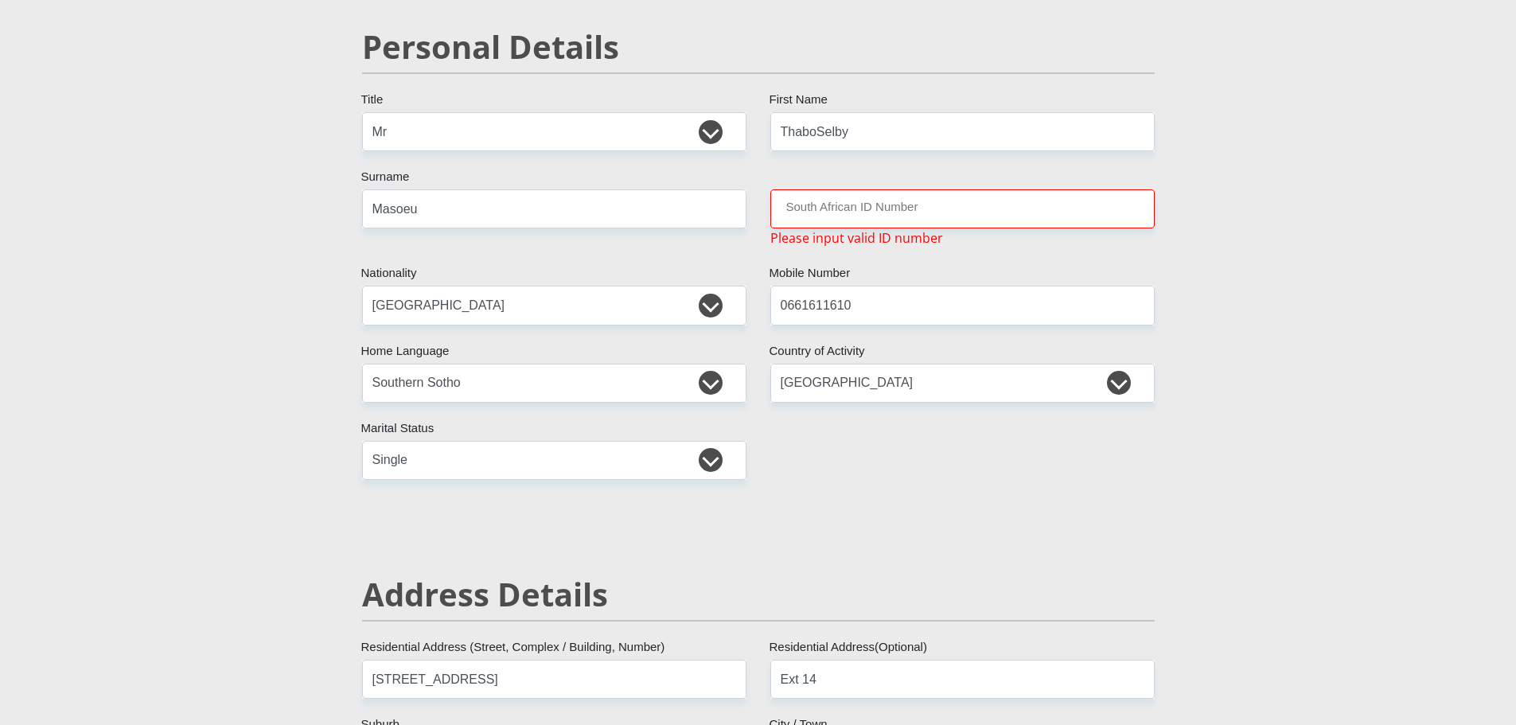
scroll to position [77, 0]
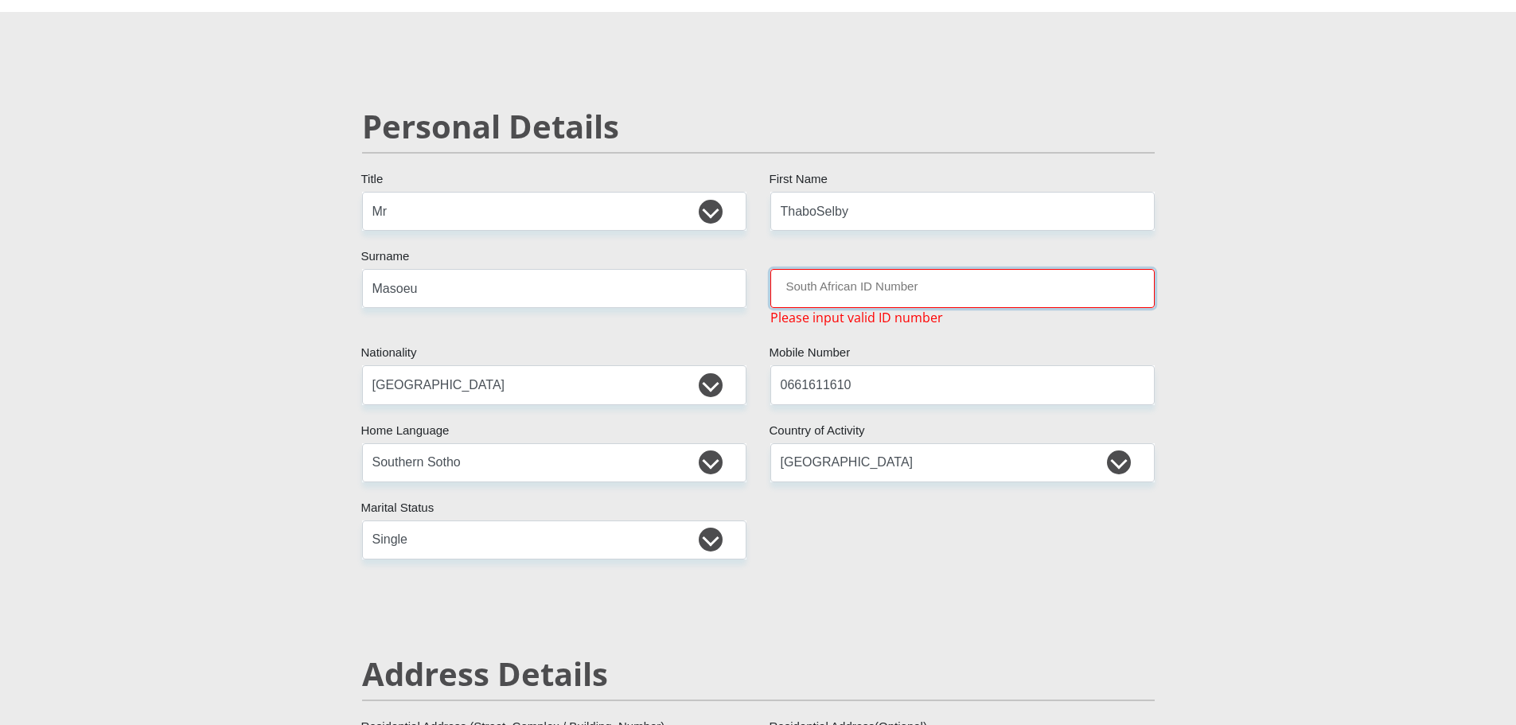
click at [870, 294] on input "South African ID Number" at bounding box center [962, 288] width 384 height 39
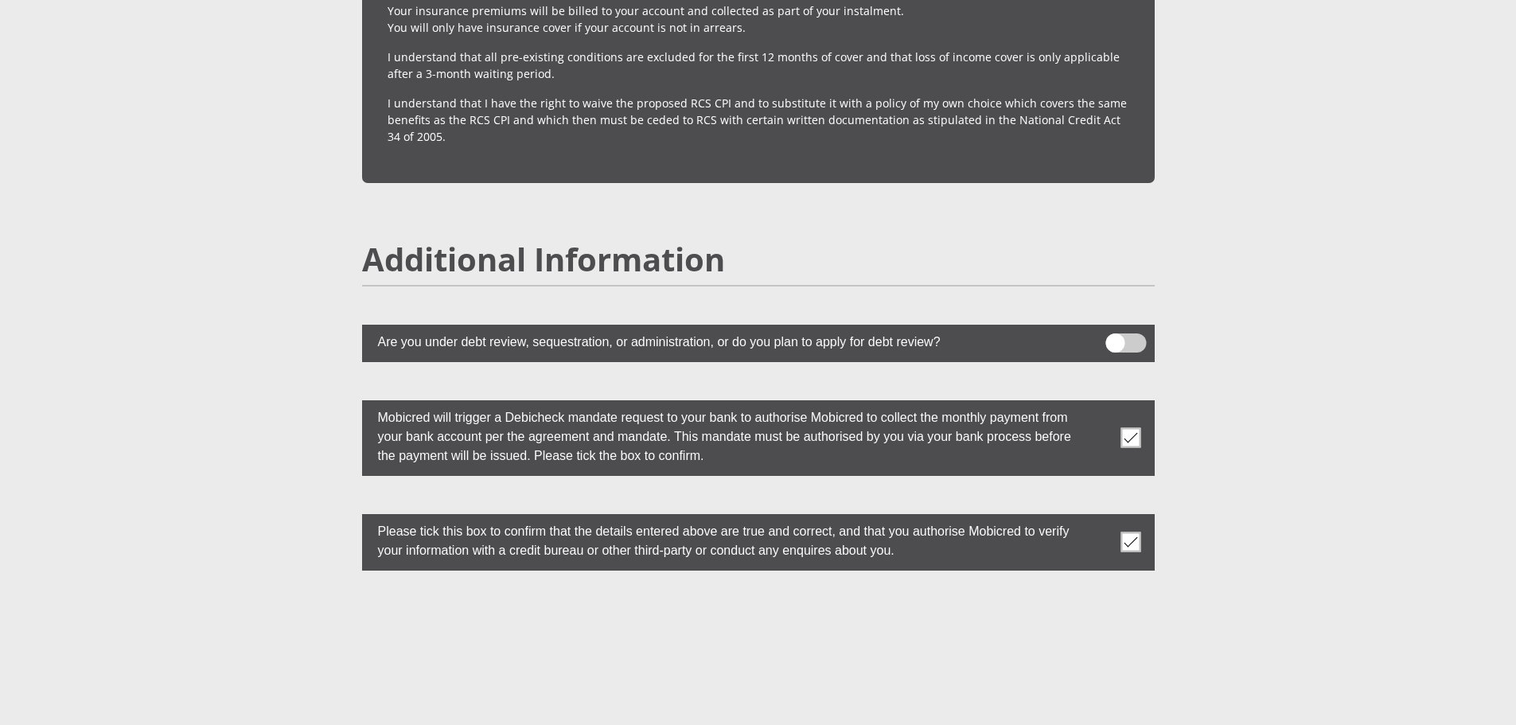
scroll to position [4434, 0]
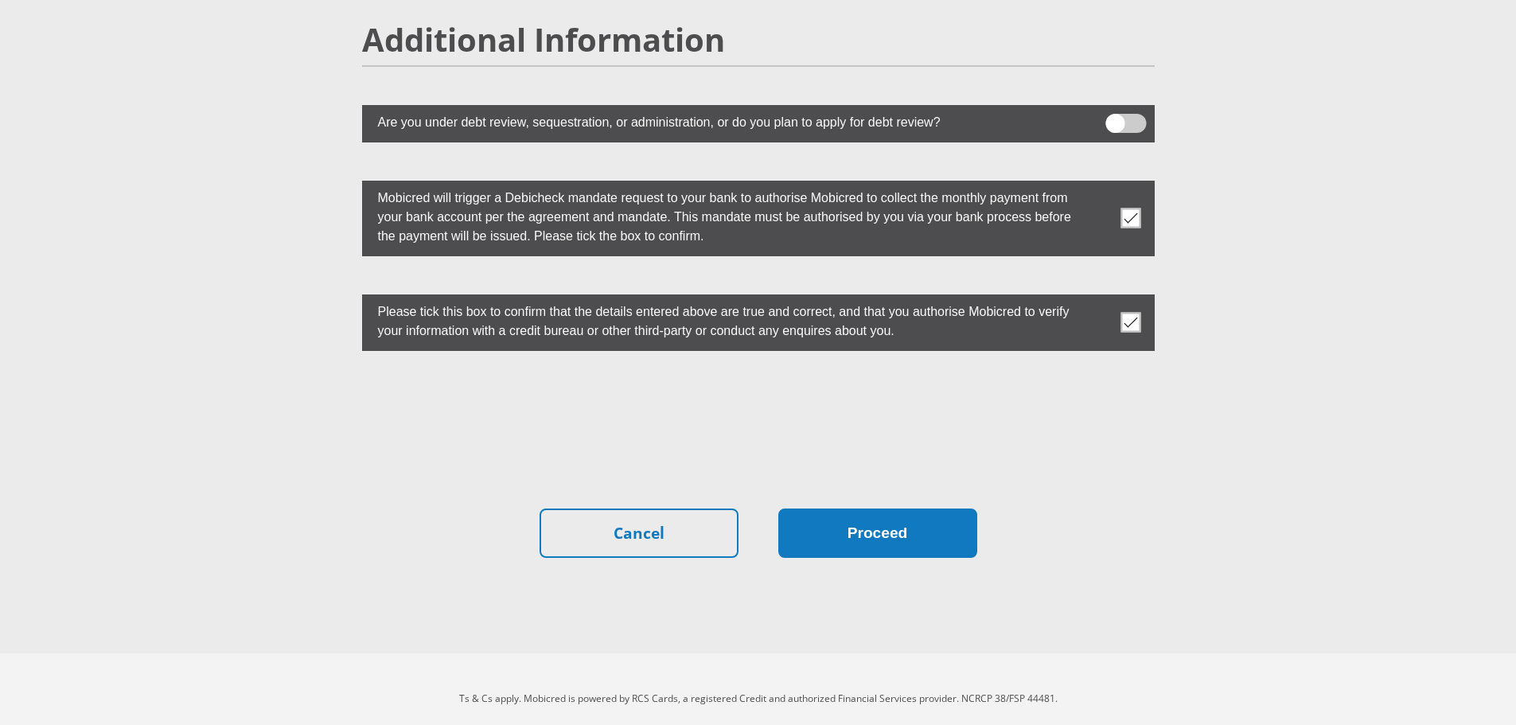
type input "8008055409085"
click at [932, 524] on button "Proceed" at bounding box center [877, 533] width 199 height 50
click at [902, 524] on button "Proceed" at bounding box center [877, 533] width 199 height 50
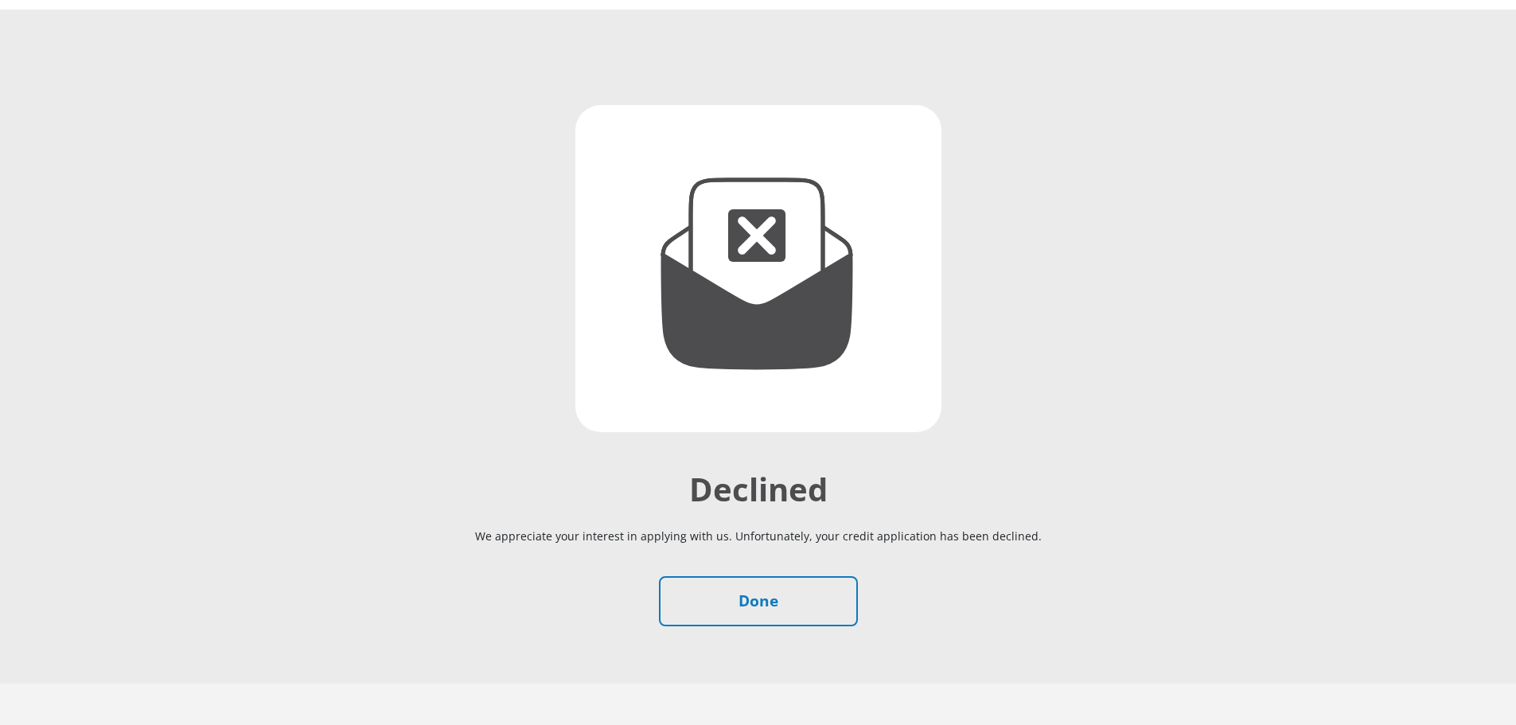
scroll to position [129, 0]
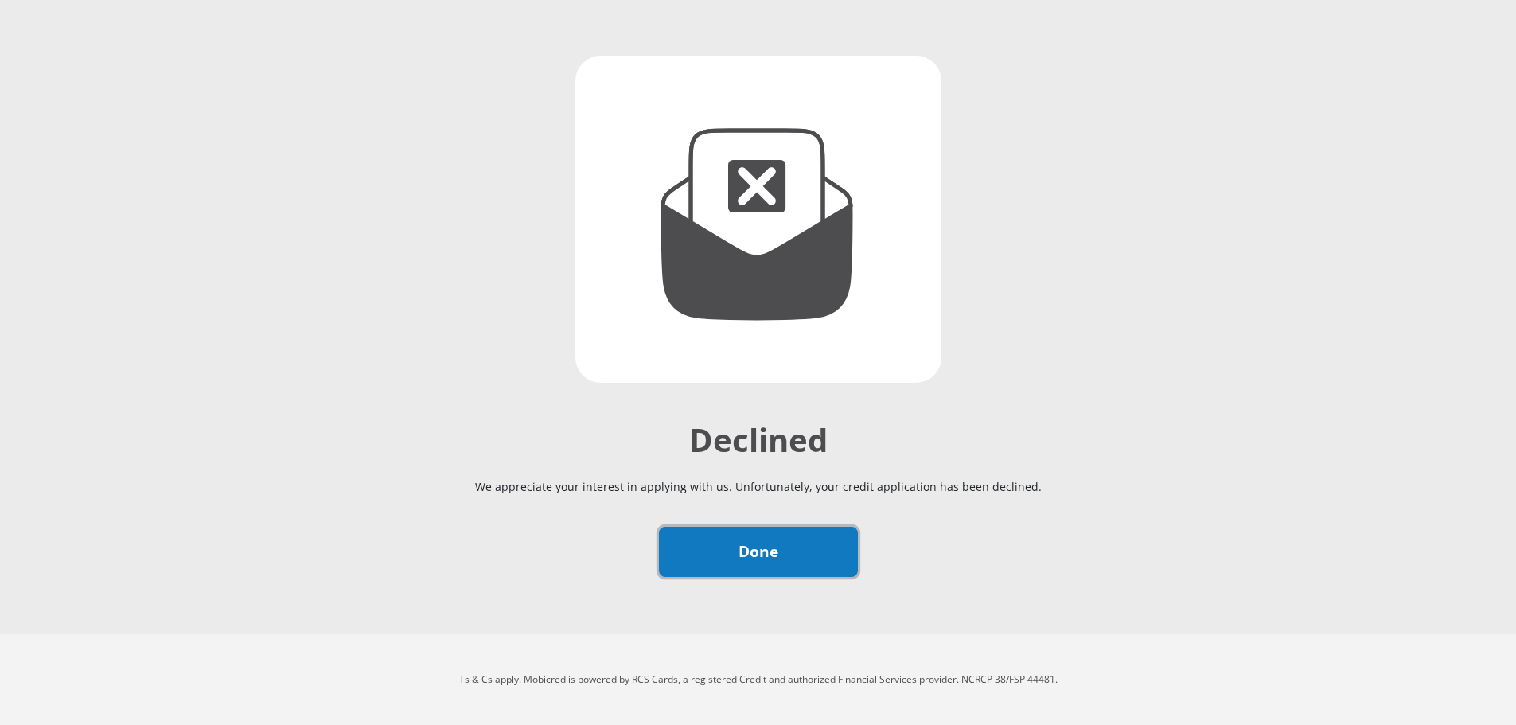
click at [748, 553] on link "Done" at bounding box center [758, 552] width 199 height 50
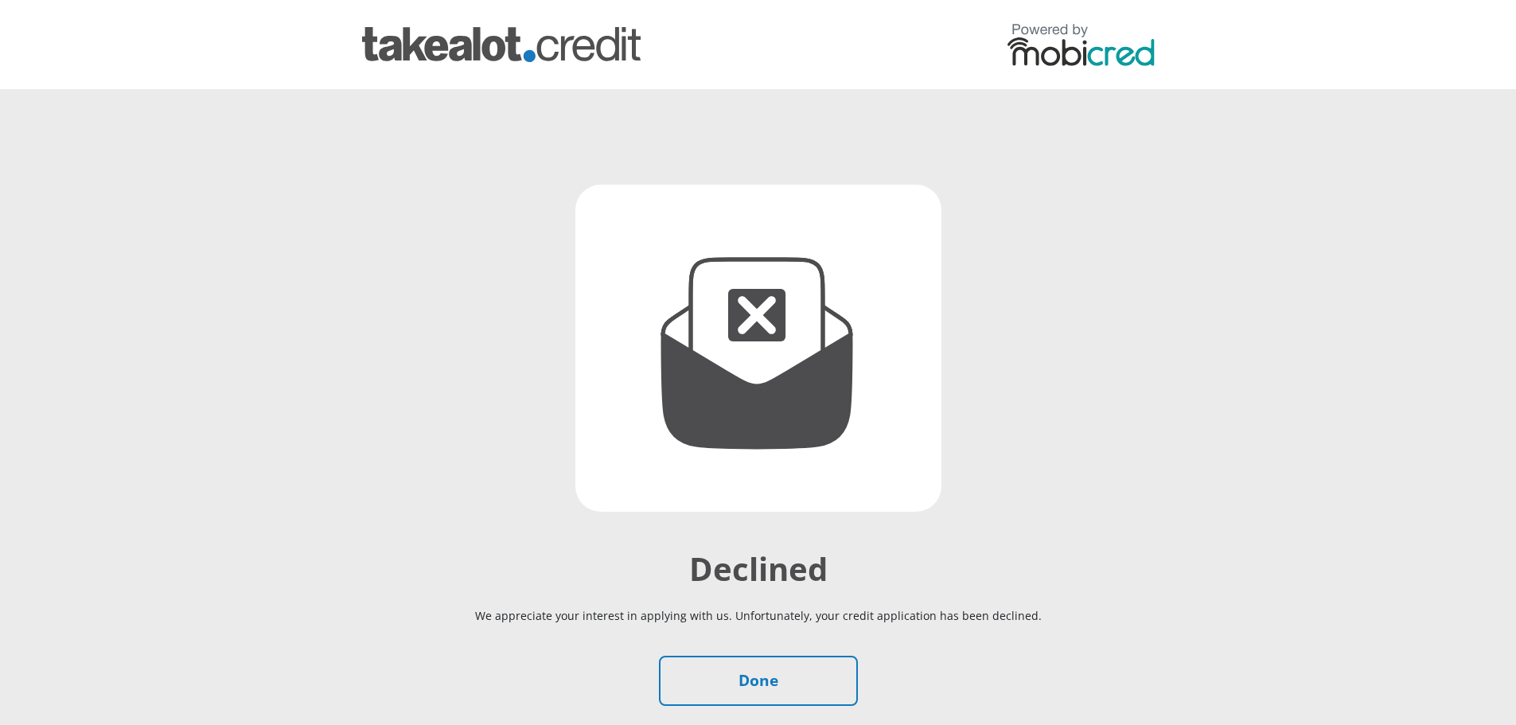
scroll to position [129, 0]
